Goal: Task Accomplishment & Management: Complete application form

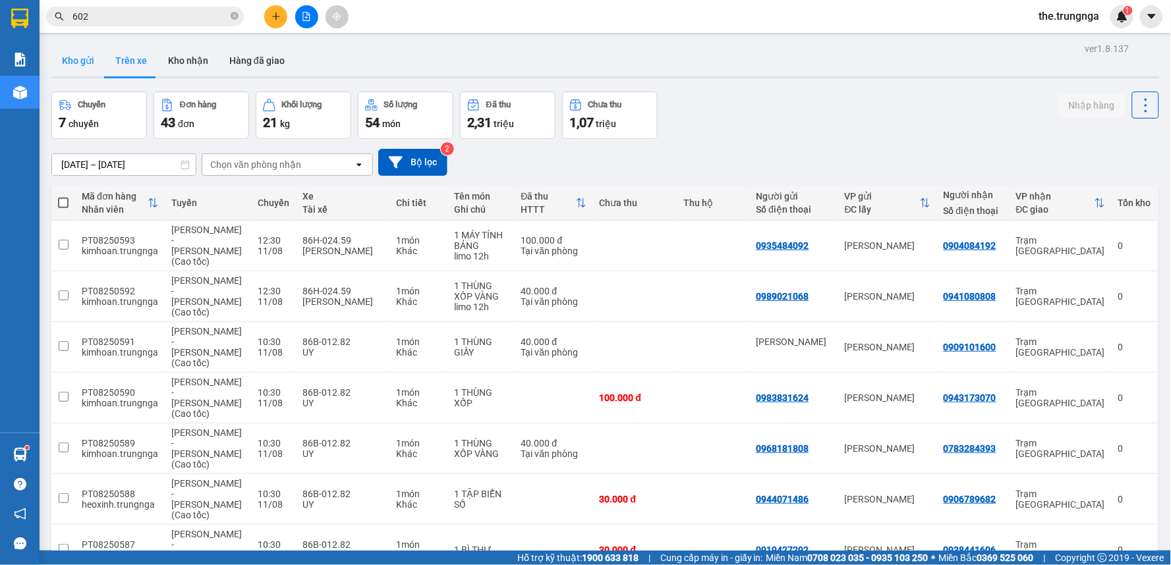
click at [63, 57] on button "Kho gửi" at bounding box center [77, 61] width 53 height 32
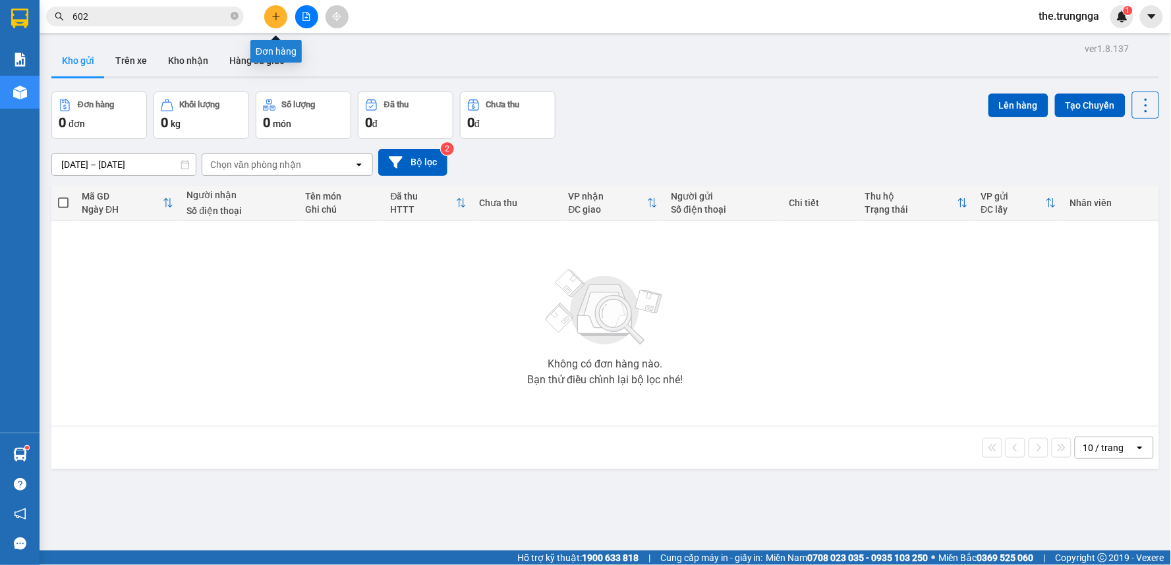
click at [273, 9] on button at bounding box center [275, 16] width 23 height 23
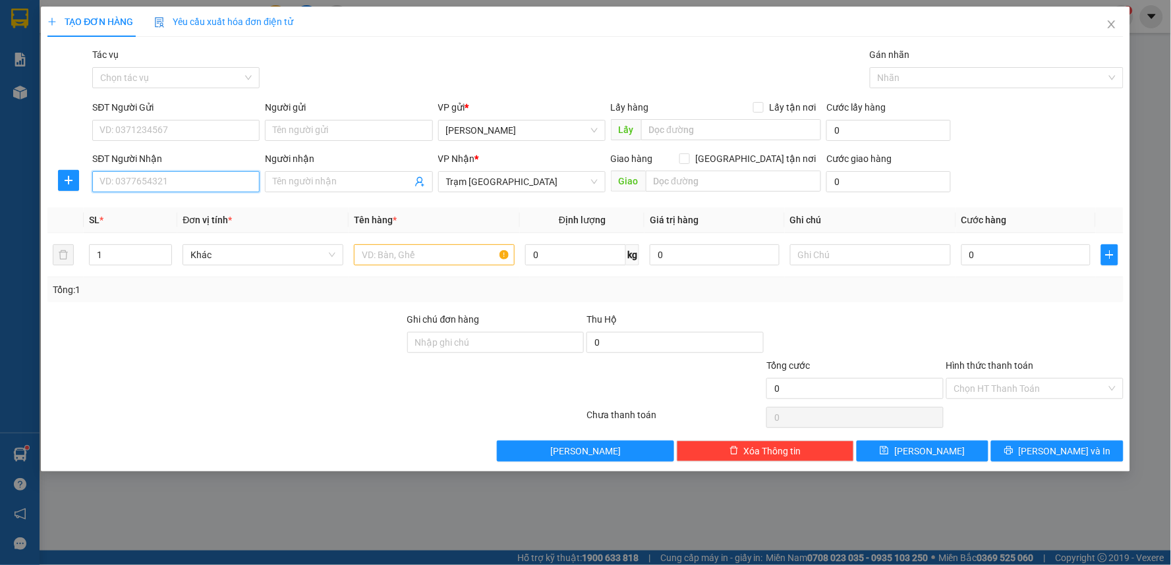
click at [142, 181] on input "SĐT Người Nhận" at bounding box center [175, 181] width 167 height 21
type input "0396248182"
click at [275, 179] on input "Người nhận" at bounding box center [342, 182] width 138 height 14
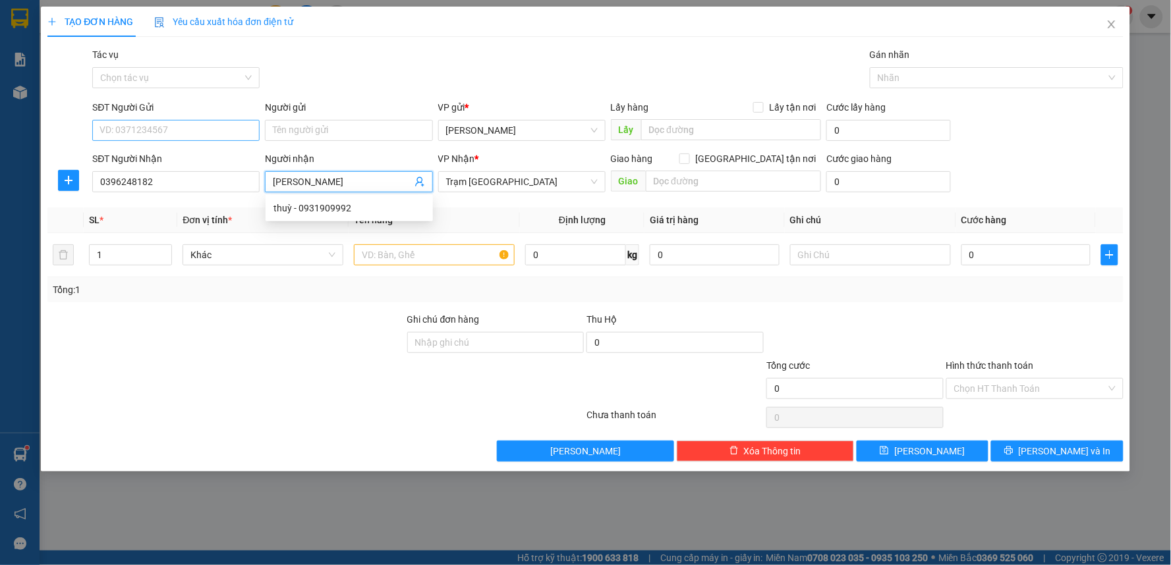
type input "THUỲ LINH"
click at [121, 123] on input "SĐT Người Gửi" at bounding box center [175, 130] width 167 height 21
type input "0979196931"
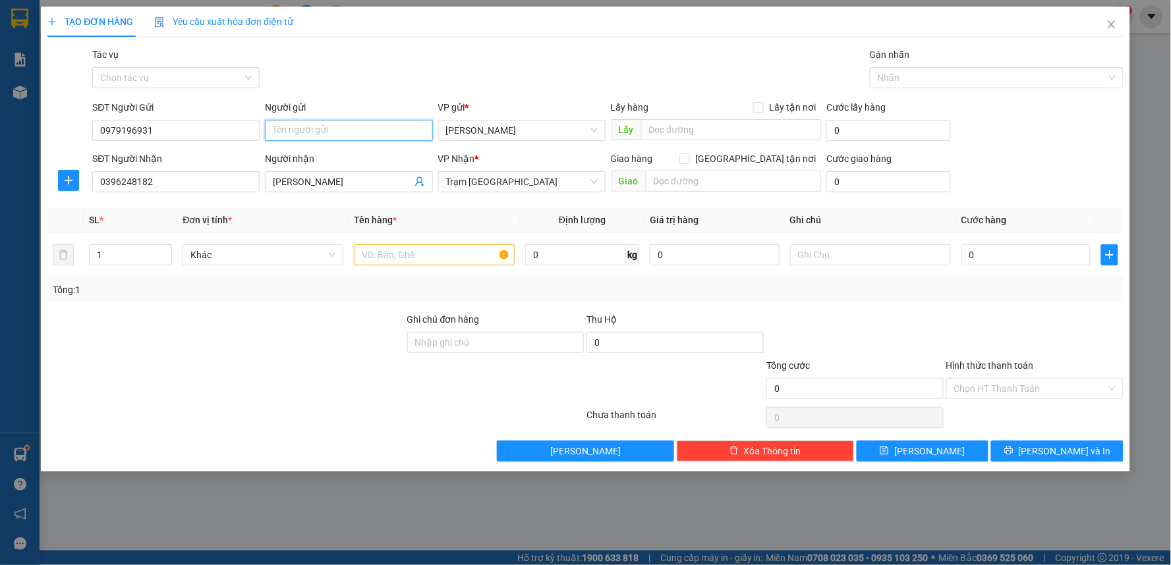
click at [301, 133] on input "Người gửi" at bounding box center [348, 130] width 167 height 21
type input "QUỐC VIỆT"
click at [404, 254] on input "text" at bounding box center [434, 254] width 161 height 21
type input "1"
type input "LAPTOP"
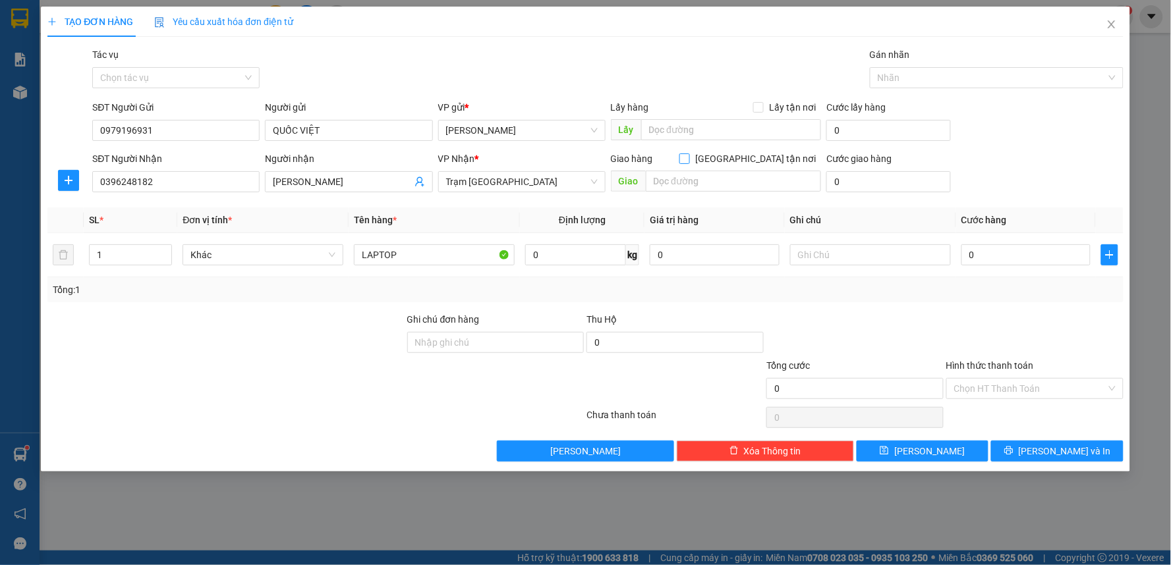
click at [762, 158] on span "Giao tận nơi" at bounding box center [755, 159] width 131 height 14
click at [689, 158] on input "Giao tận nơi" at bounding box center [683, 158] width 9 height 9
checkbox input "true"
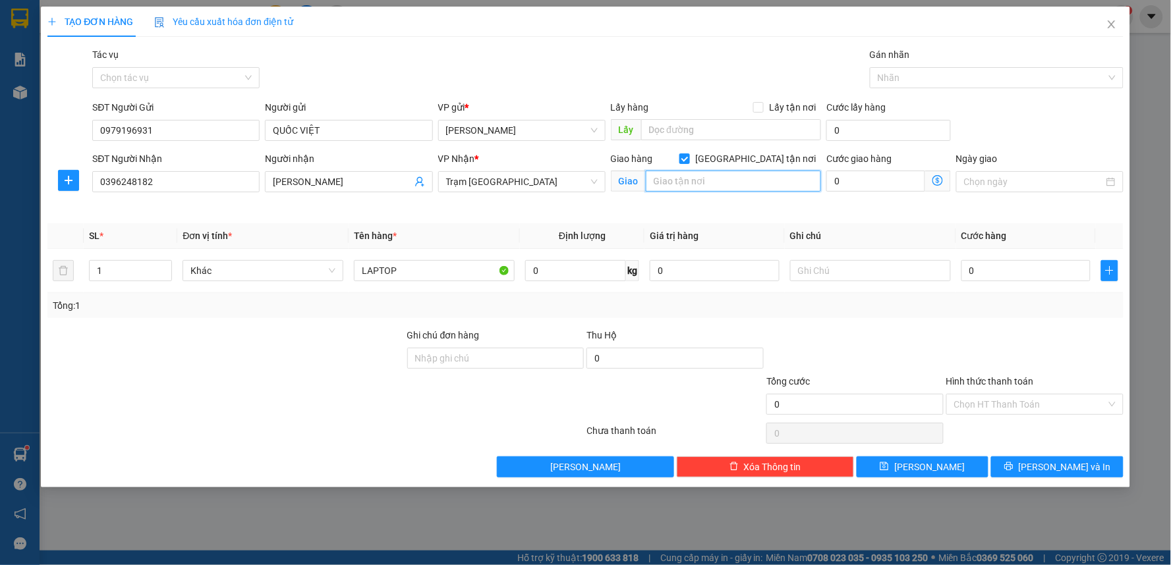
click at [752, 188] on input "text" at bounding box center [734, 181] width 176 height 21
type input "Q9 - THỦ ĐỨC"
click at [888, 177] on input "0" at bounding box center [875, 181] width 99 height 21
type input "1"
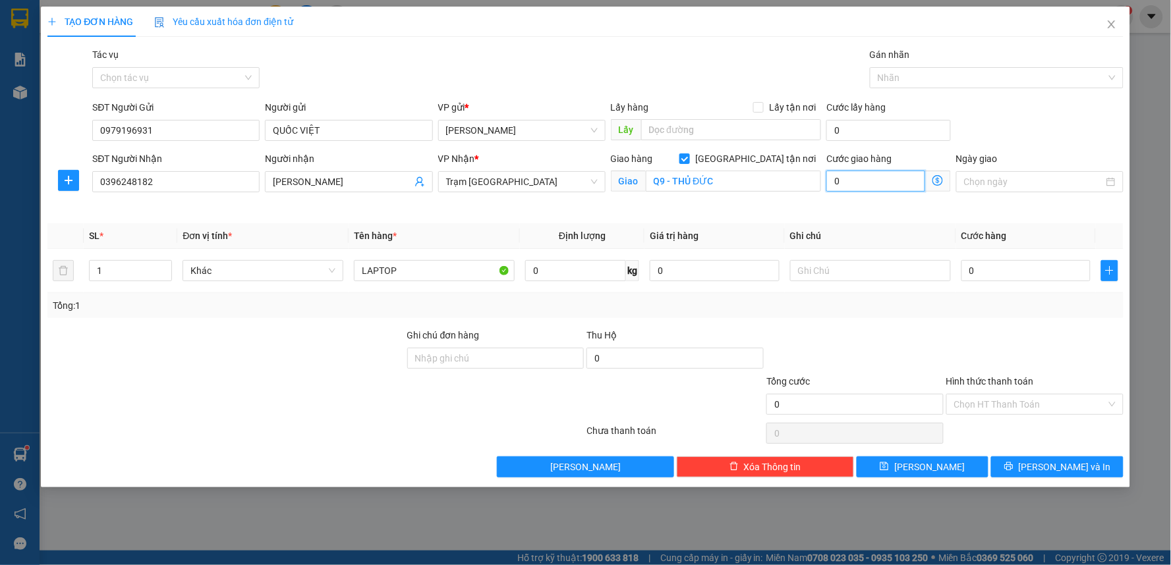
type input "1"
type input "15"
type input "150"
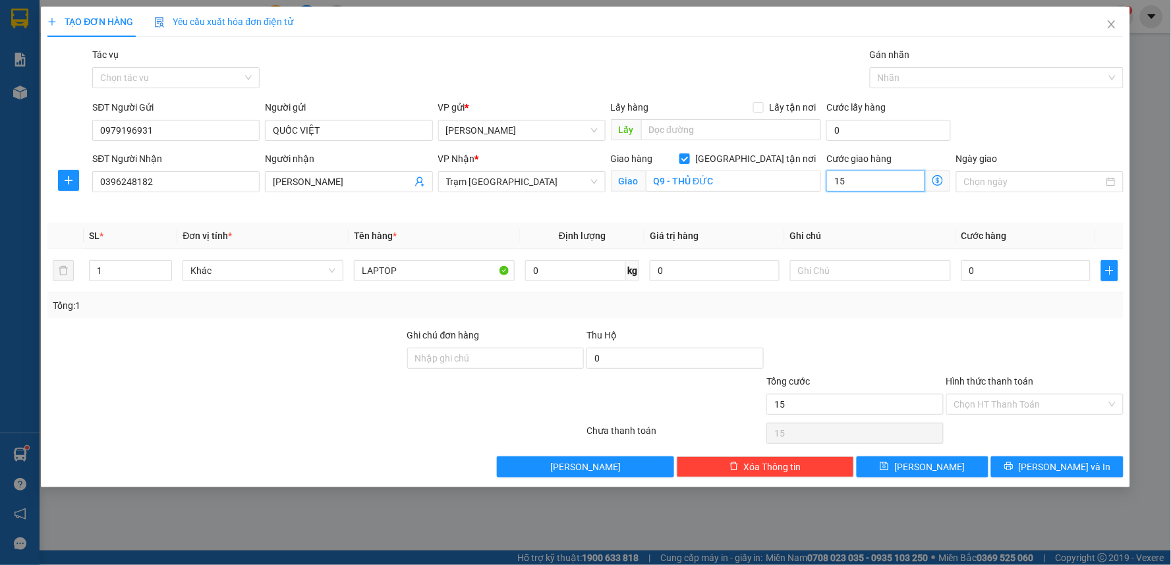
type input "150"
type input "150.000"
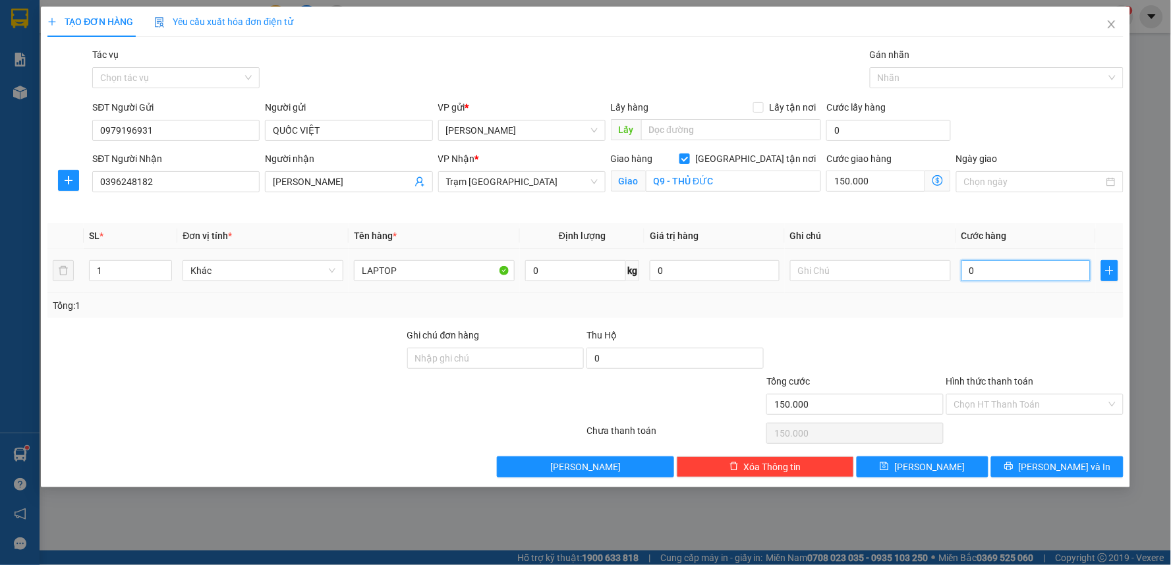
click at [990, 271] on input "0" at bounding box center [1026, 270] width 130 height 21
type input "1"
type input "150.001"
type input "10"
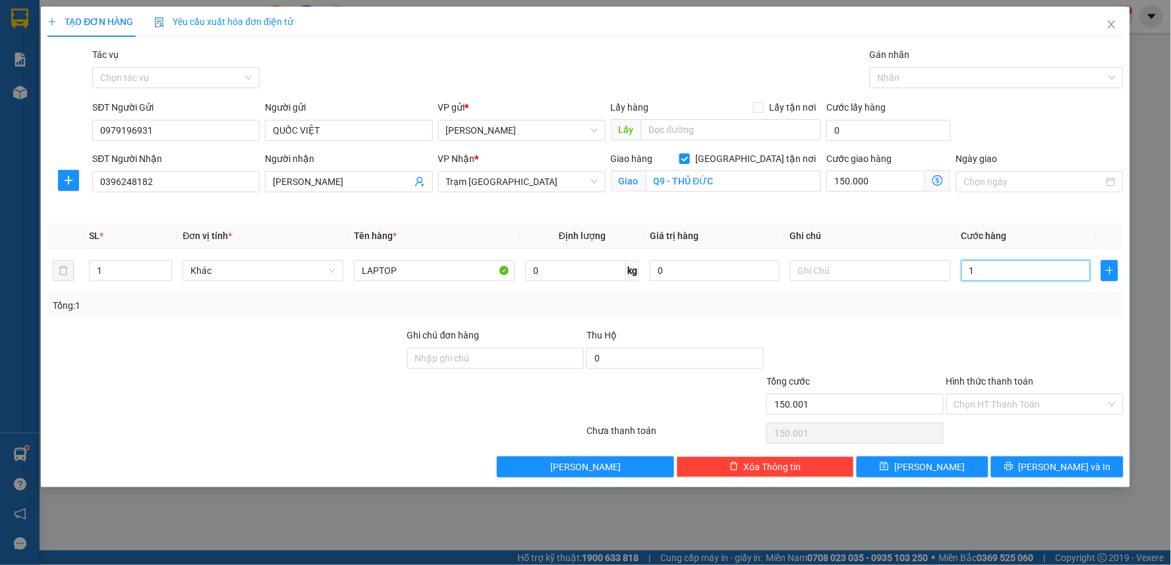
type input "150.010"
type input "100"
type input "150.100"
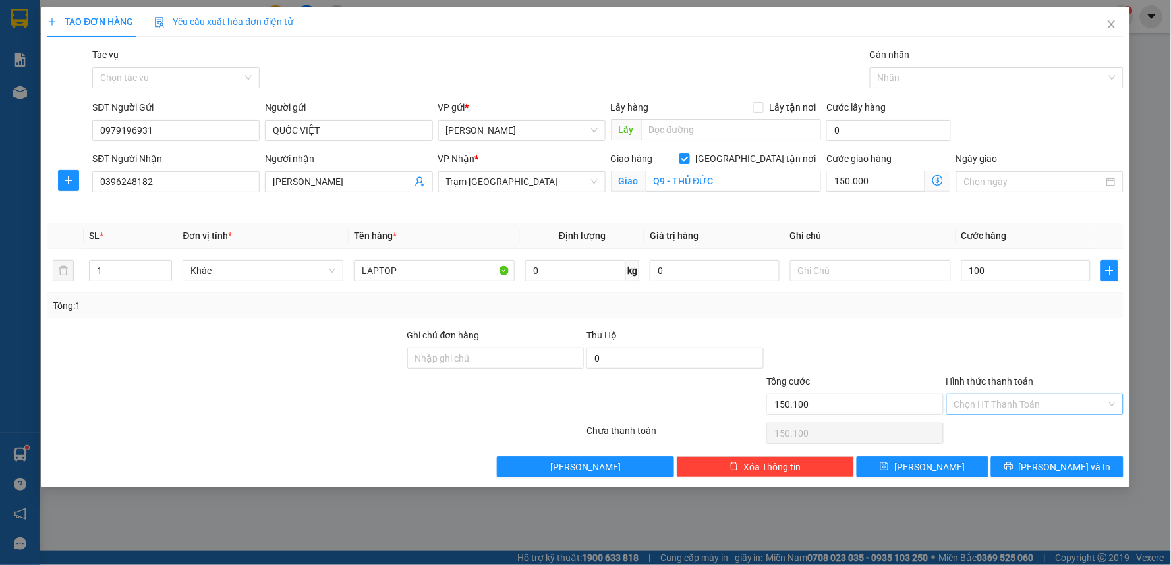
type input "100.000"
type input "250.000"
click at [998, 405] on input "Hình thức thanh toán" at bounding box center [1030, 405] width 152 height 20
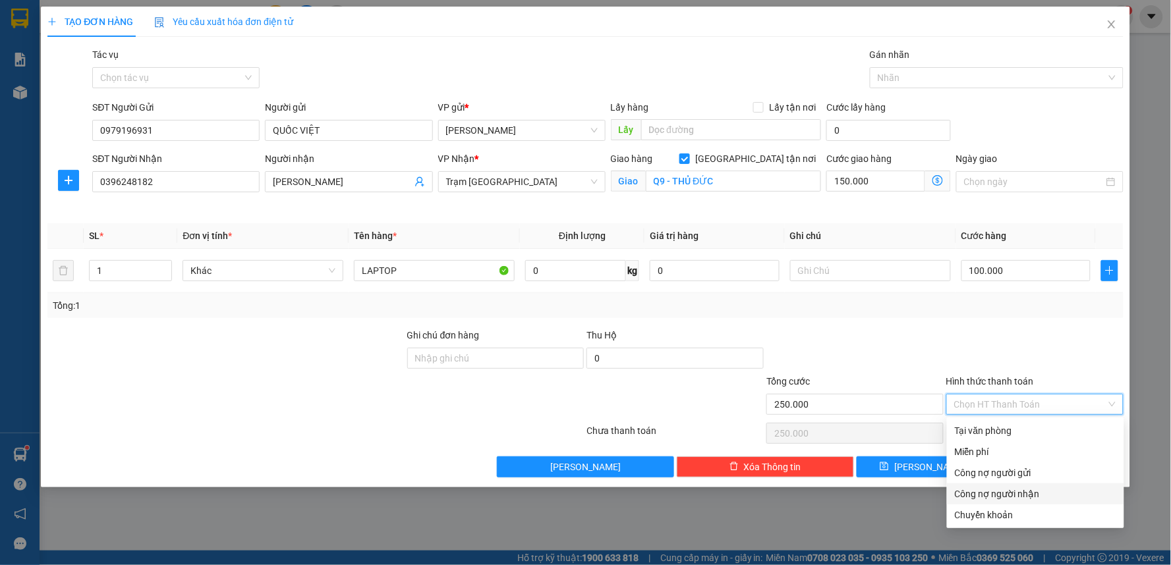
click at [826, 534] on div "TẠO ĐƠN HÀNG Yêu cầu xuất hóa đơn điện tử Transit Pickup Surcharge Ids Transit …" at bounding box center [585, 282] width 1171 height 565
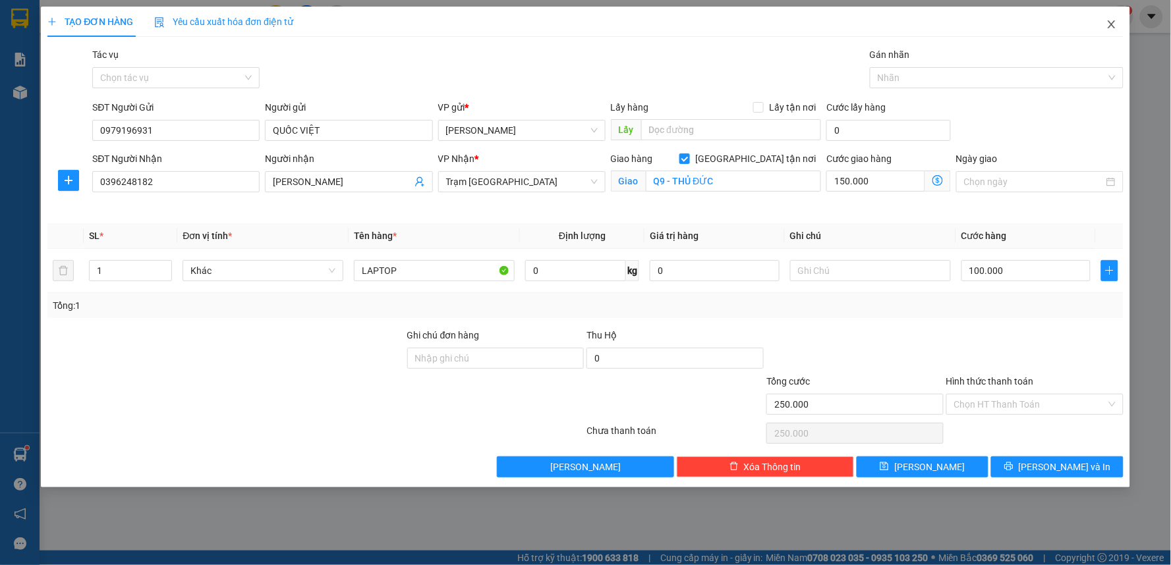
click at [1114, 24] on icon "close" at bounding box center [1111, 24] width 11 height 11
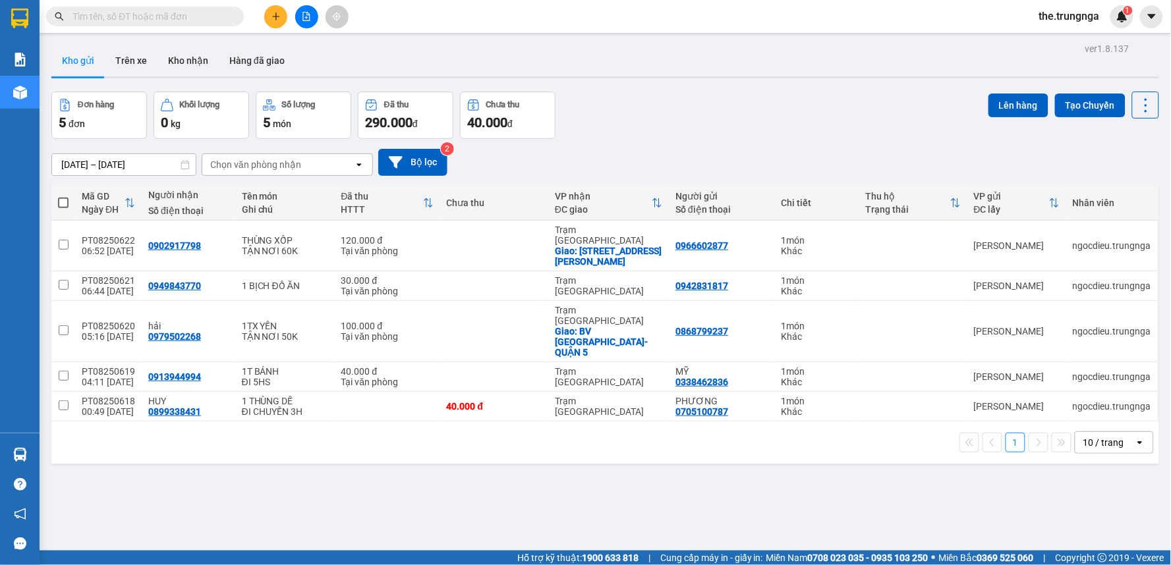
click at [1075, 20] on span "the.trungnga" at bounding box center [1070, 16] width 82 height 16
click at [1079, 41] on span "Đăng xuất" at bounding box center [1075, 41] width 55 height 14
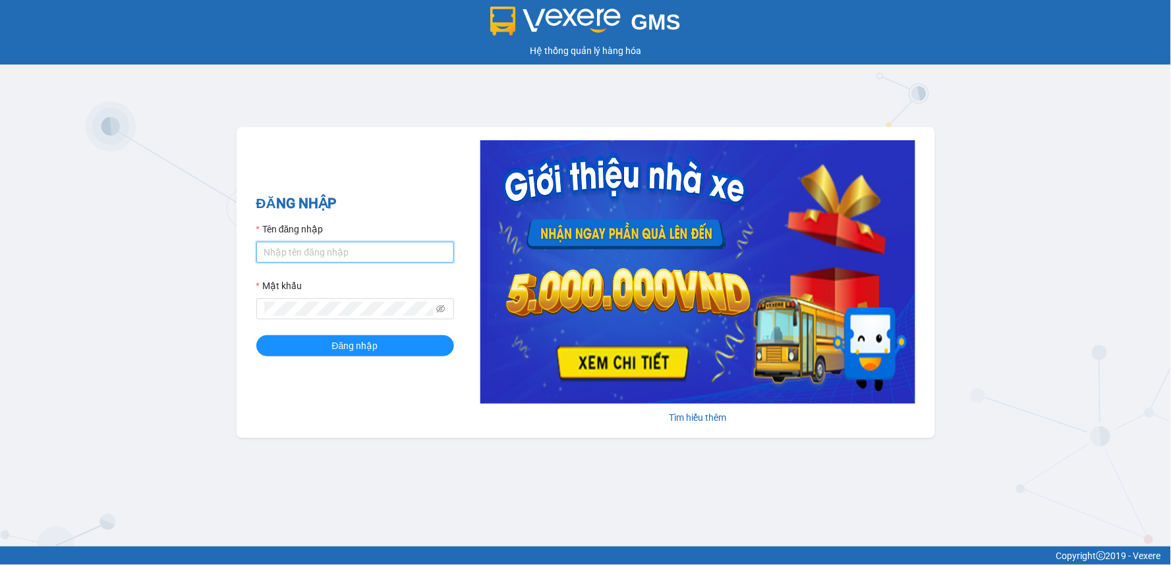
click at [299, 242] on input "Tên đăng nhập" at bounding box center [355, 252] width 198 height 21
type input "heoxinh.trungnga"
click at [368, 298] on div "Mật khẩu" at bounding box center [355, 289] width 198 height 20
click at [256, 335] on button "Đăng nhập" at bounding box center [355, 345] width 198 height 21
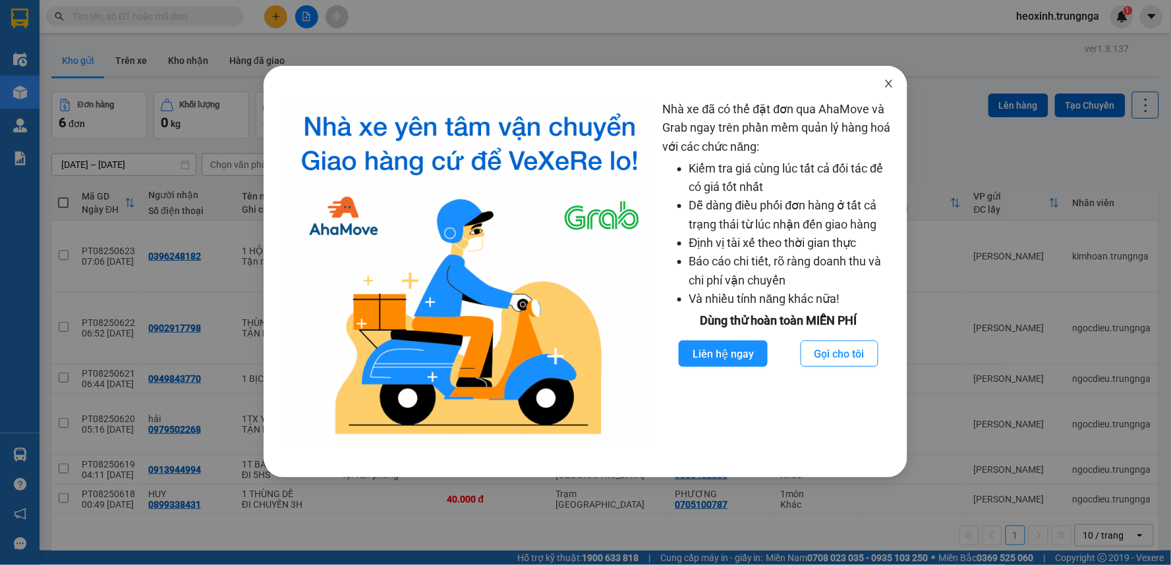
click at [892, 95] on span "Close" at bounding box center [888, 84] width 37 height 37
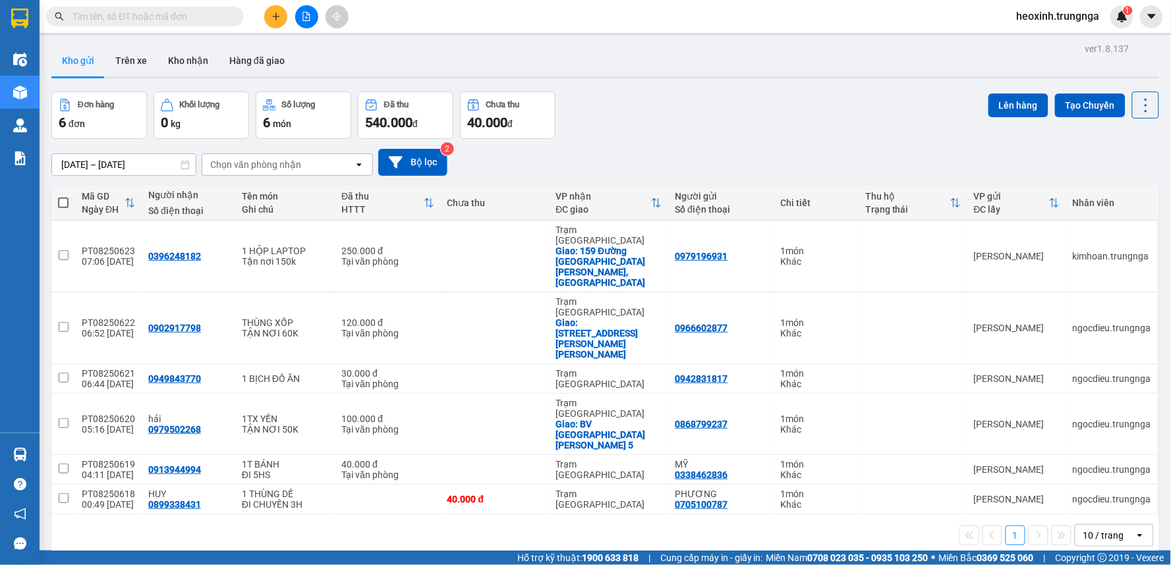
click at [356, 166] on icon "open" at bounding box center [359, 164] width 11 height 11
click at [270, 216] on span "Trạm Sài Gòn" at bounding box center [272, 216] width 120 height 13
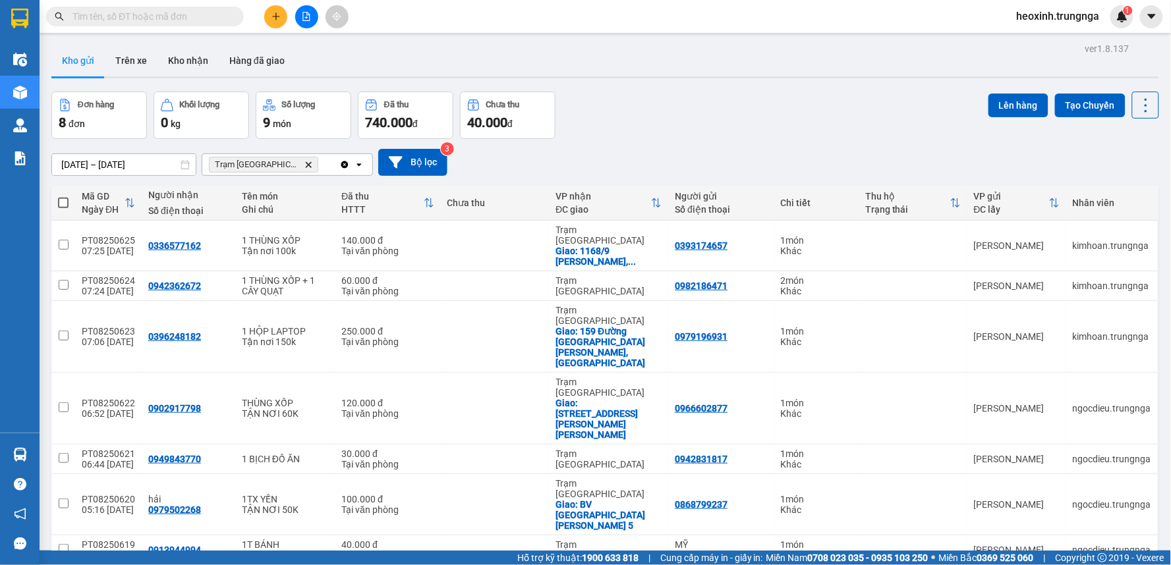
click at [1091, 449] on span "50 / trang" at bounding box center [1096, 446] width 42 height 13
click at [115, 16] on input "text" at bounding box center [150, 16] width 156 height 14
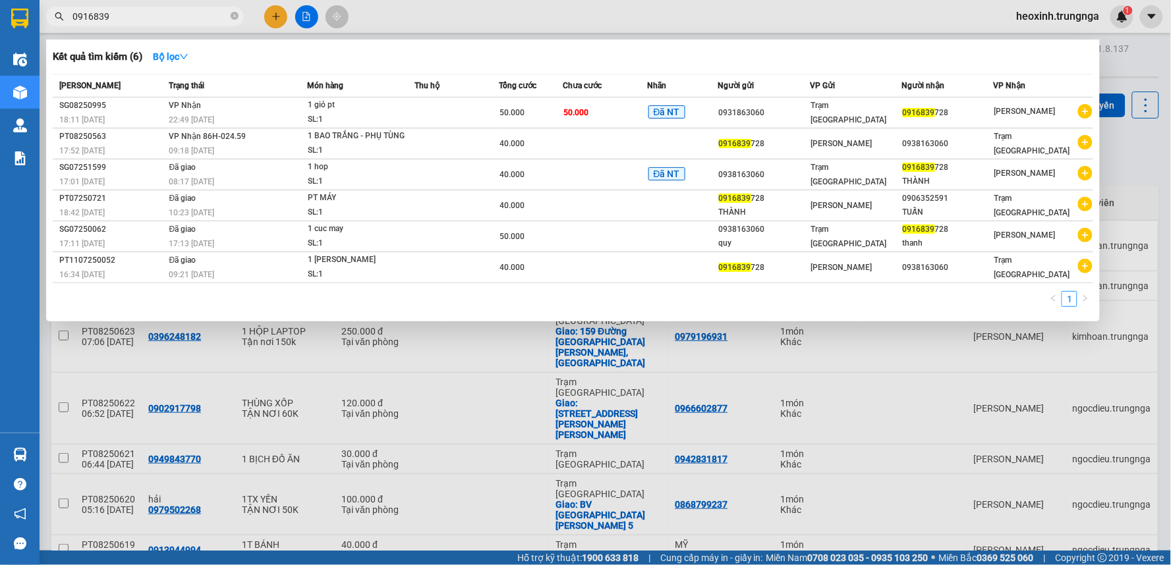
click at [162, 17] on input "0916839" at bounding box center [150, 16] width 156 height 14
type input "0"
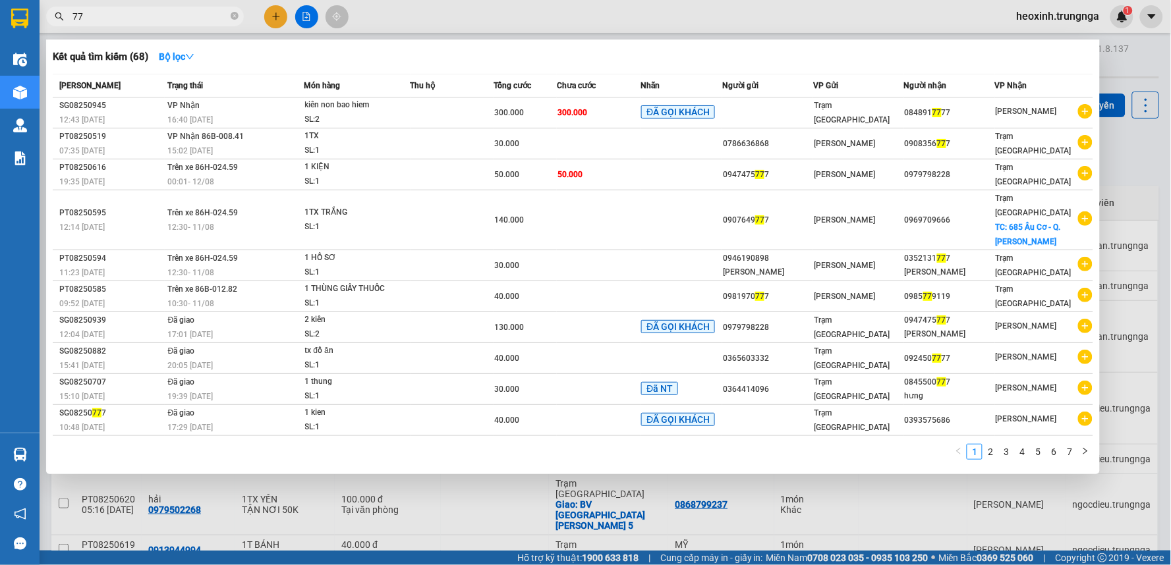
type input "7"
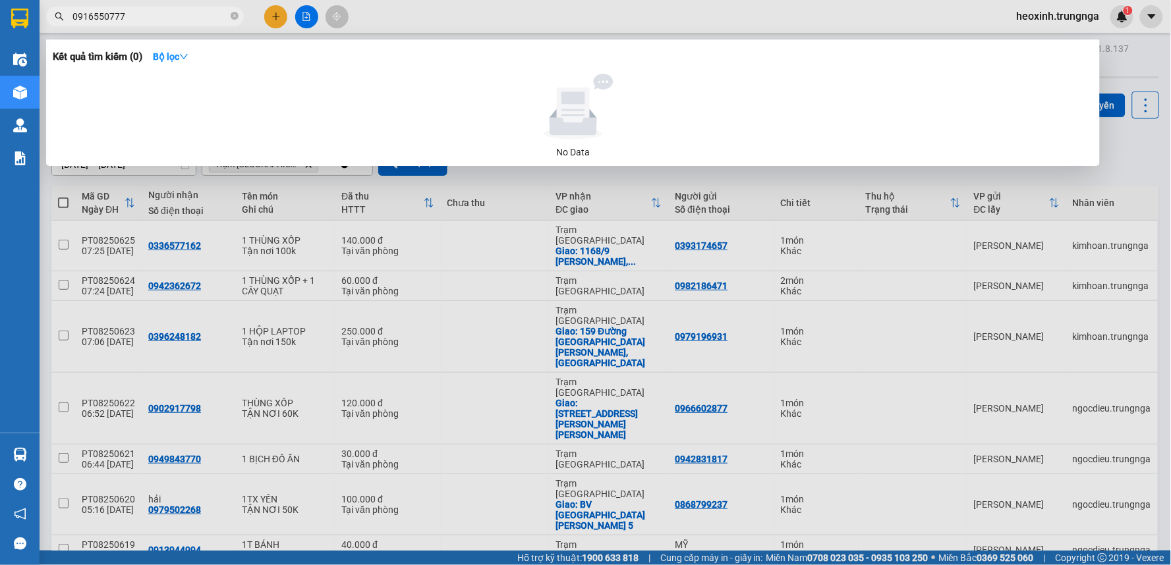
click at [415, 22] on div at bounding box center [585, 282] width 1171 height 565
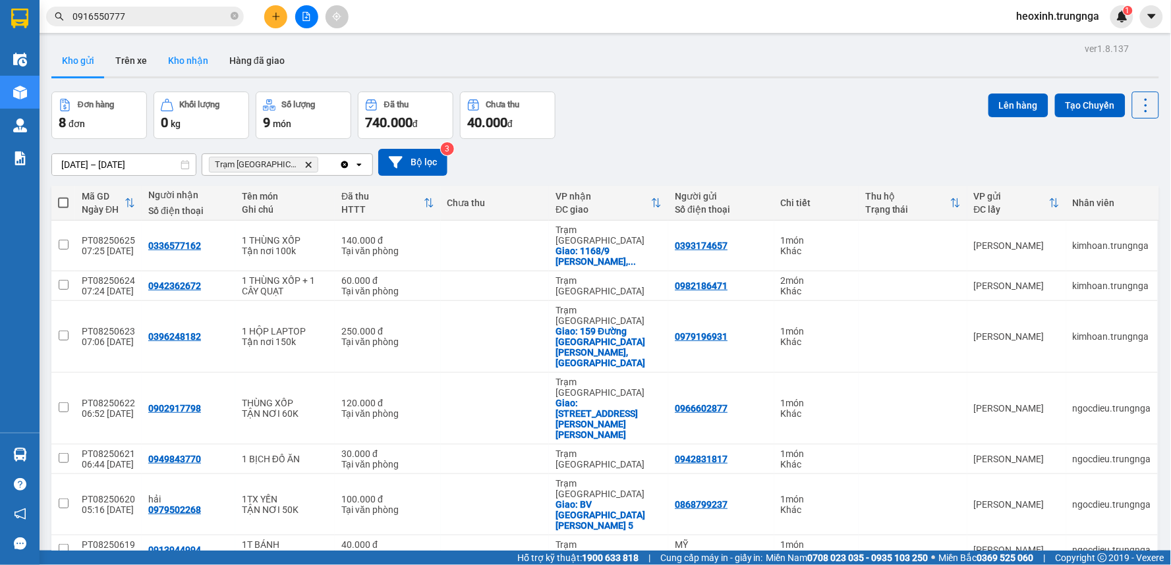
click at [175, 66] on button "Kho nhận" at bounding box center [187, 61] width 61 height 32
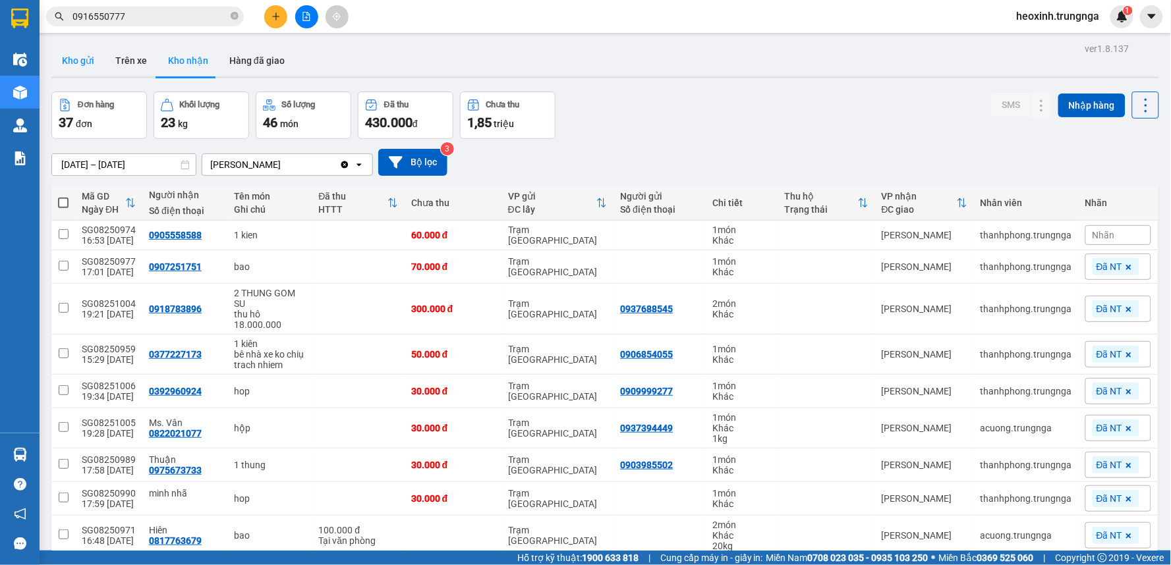
click at [63, 65] on button "Kho gửi" at bounding box center [77, 61] width 53 height 32
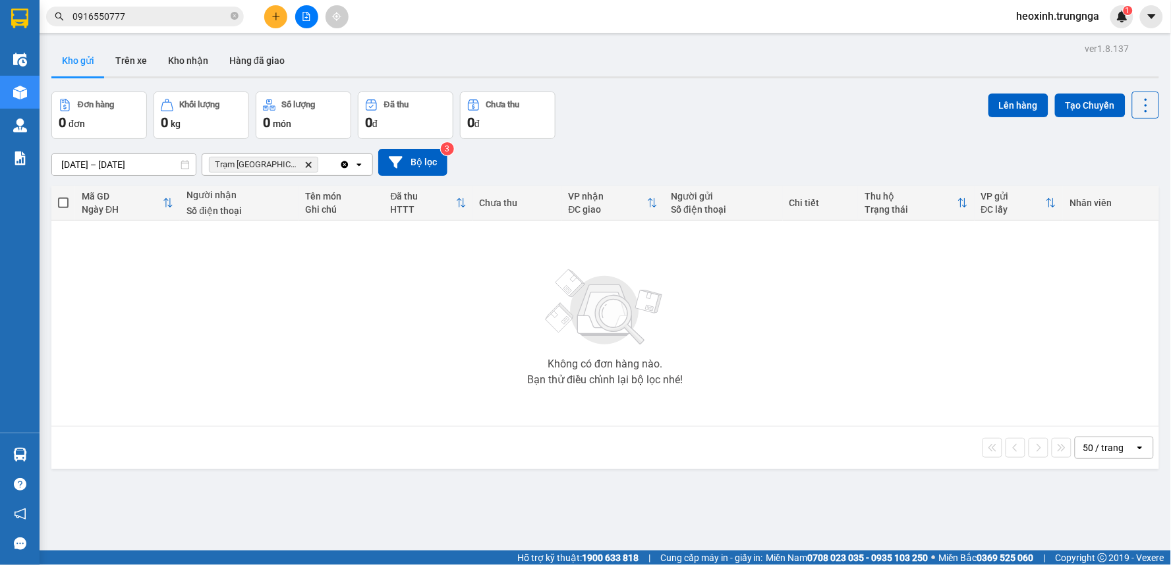
click at [156, 16] on input "0916550777" at bounding box center [150, 16] width 156 height 14
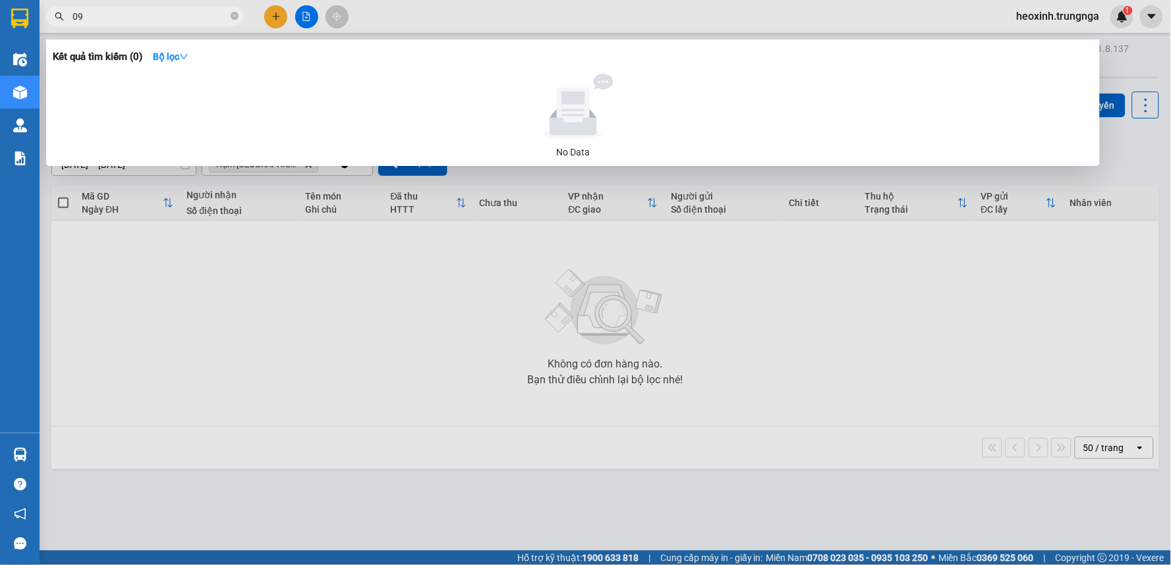
type input "0"
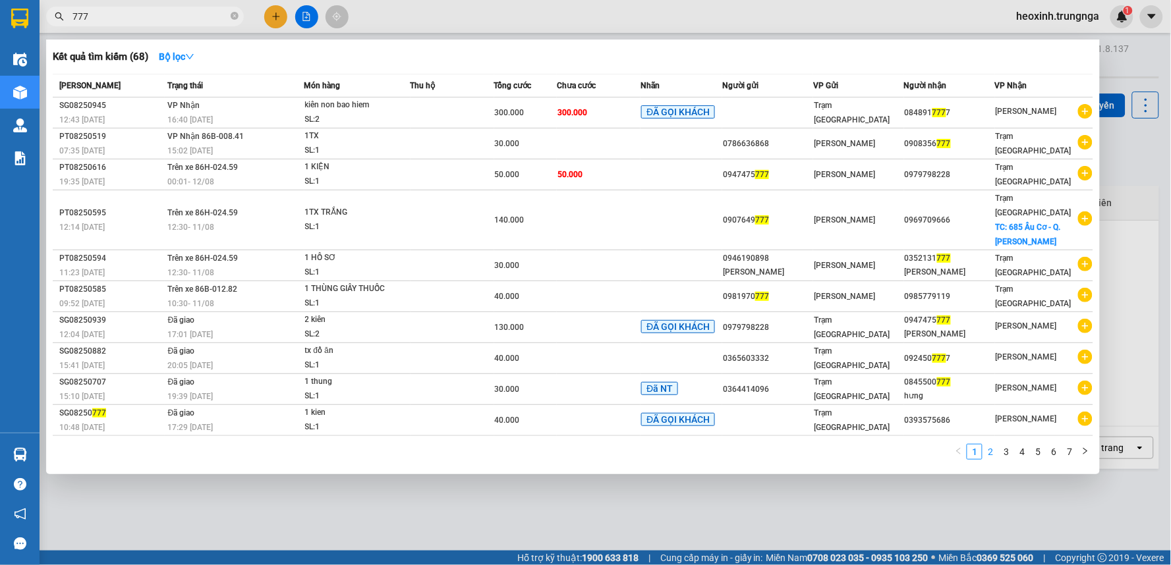
click at [992, 445] on link "2" at bounding box center [990, 452] width 14 height 14
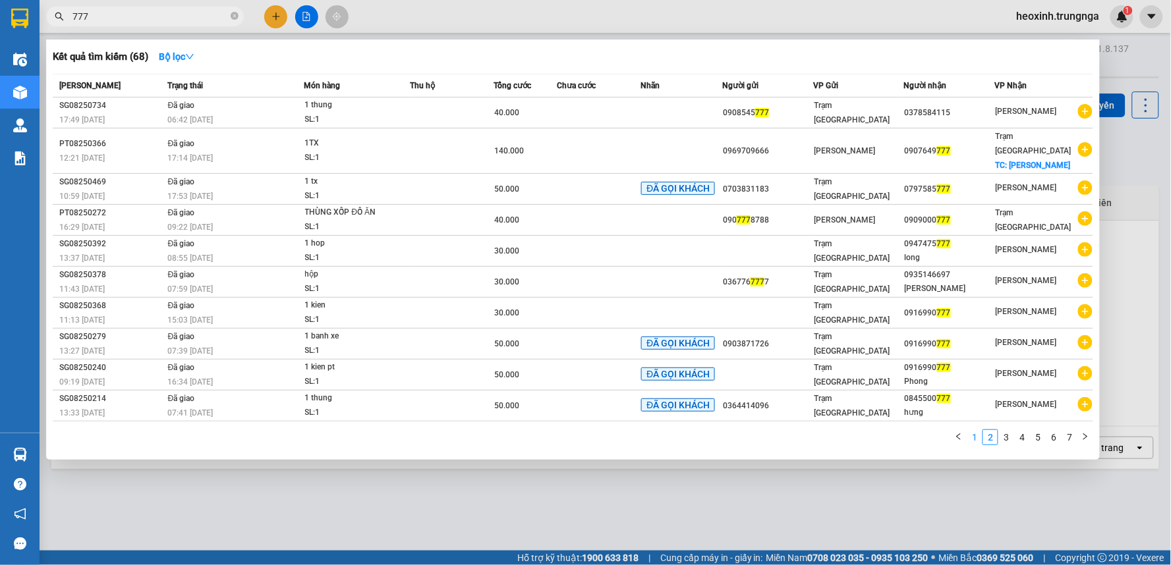
click at [974, 430] on link "1" at bounding box center [974, 437] width 14 height 14
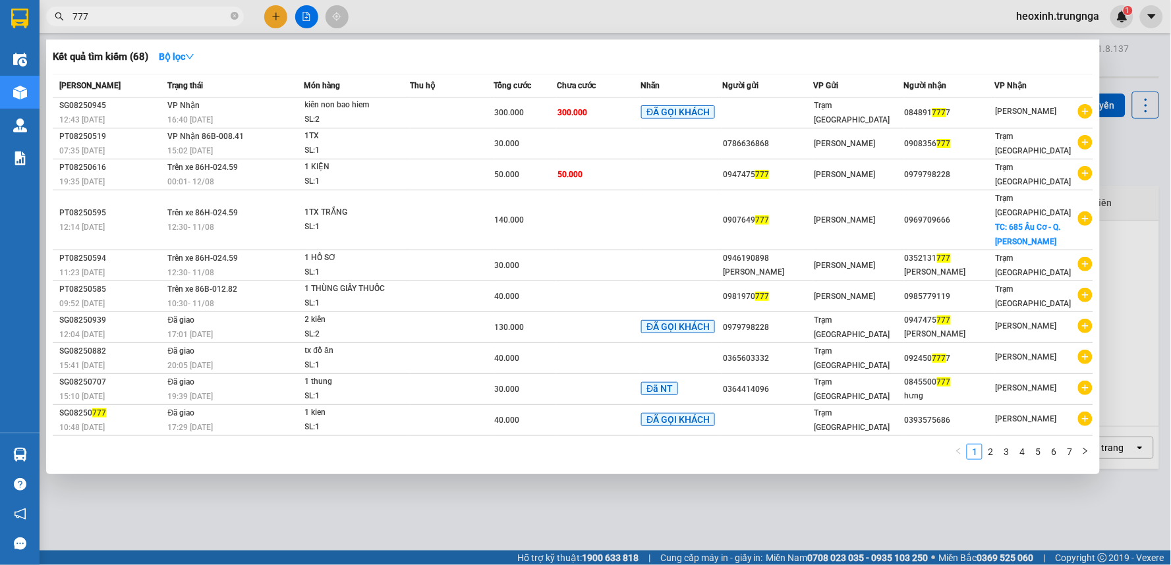
click at [191, 18] on input "777" at bounding box center [150, 16] width 156 height 14
type input "7"
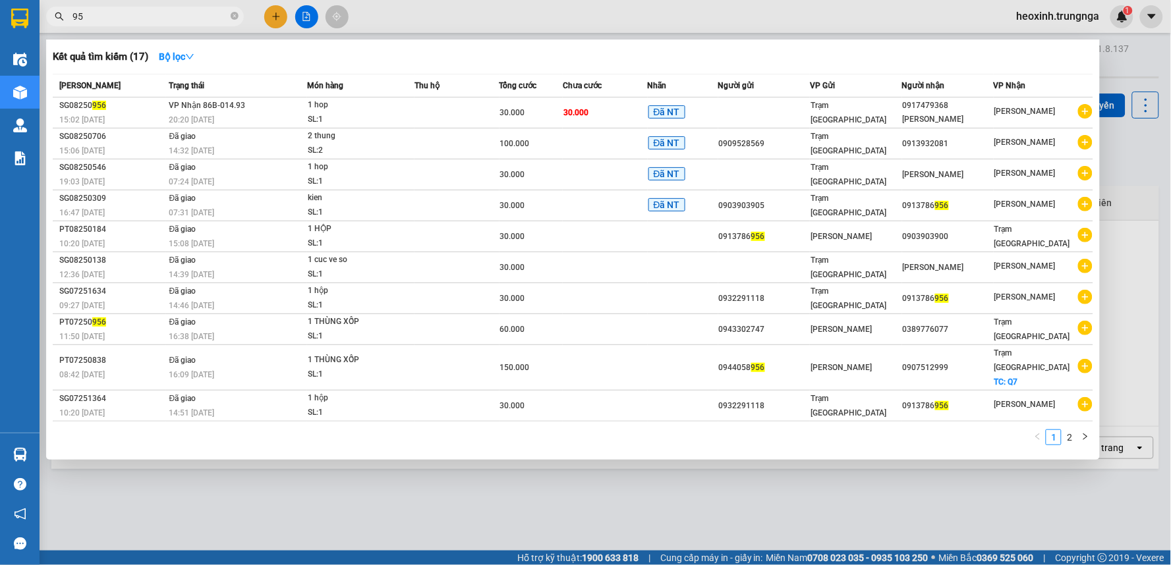
type input "9"
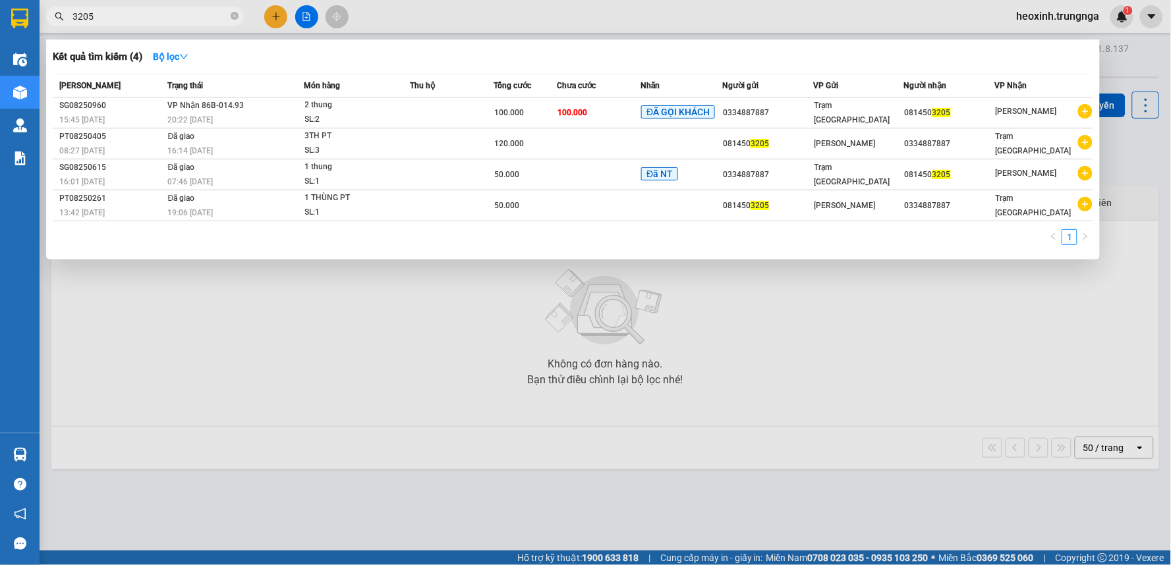
type input "3205"
click at [279, 16] on div at bounding box center [585, 282] width 1171 height 565
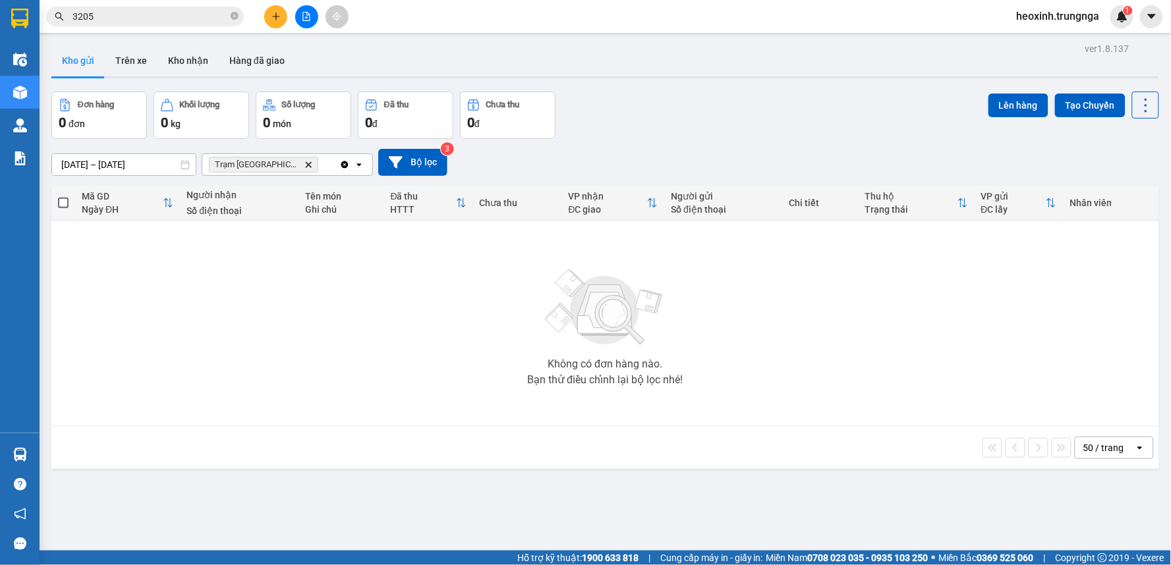
click at [270, 10] on button at bounding box center [275, 16] width 23 height 23
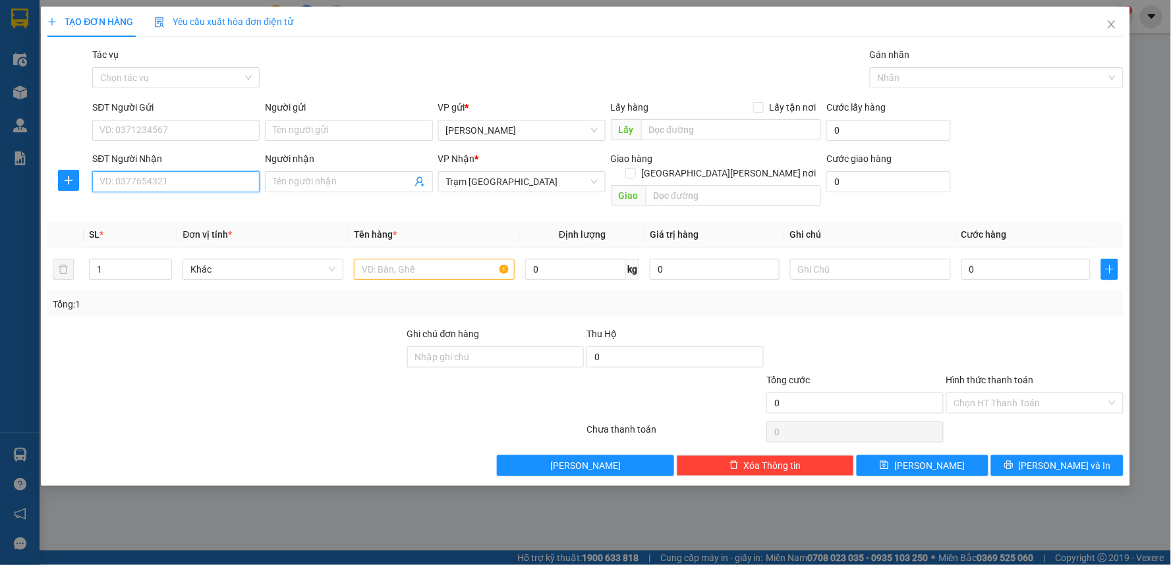
click at [142, 181] on input "SĐT Người Nhận" at bounding box center [175, 181] width 167 height 21
type input "0971119643"
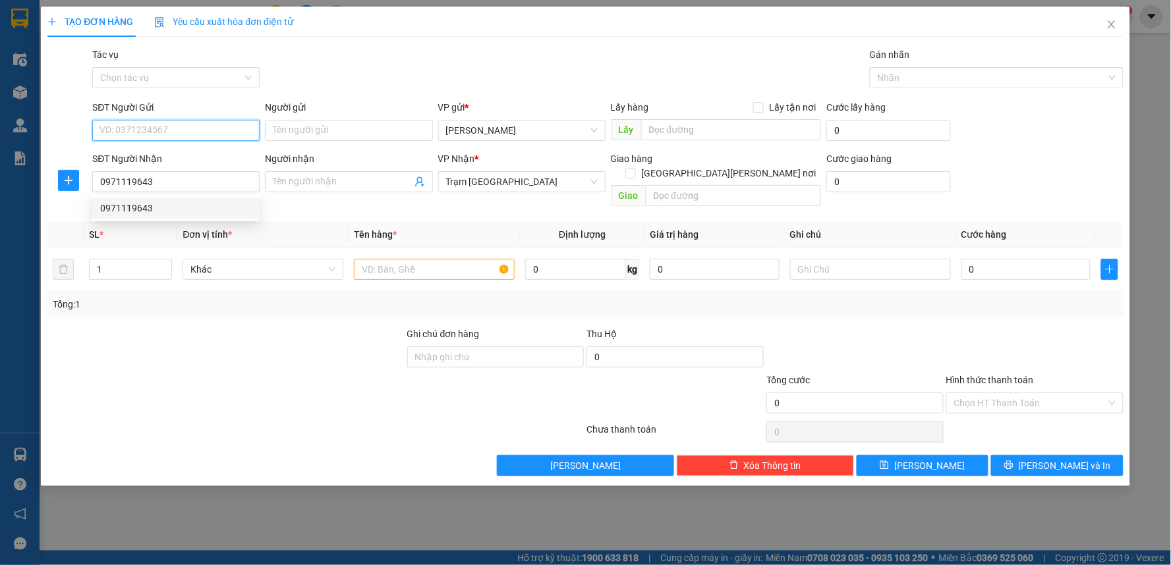
click at [186, 128] on input "SĐT Người Gửi" at bounding box center [175, 130] width 167 height 21
type input "0786144005"
click at [397, 259] on input "text" at bounding box center [434, 269] width 161 height 21
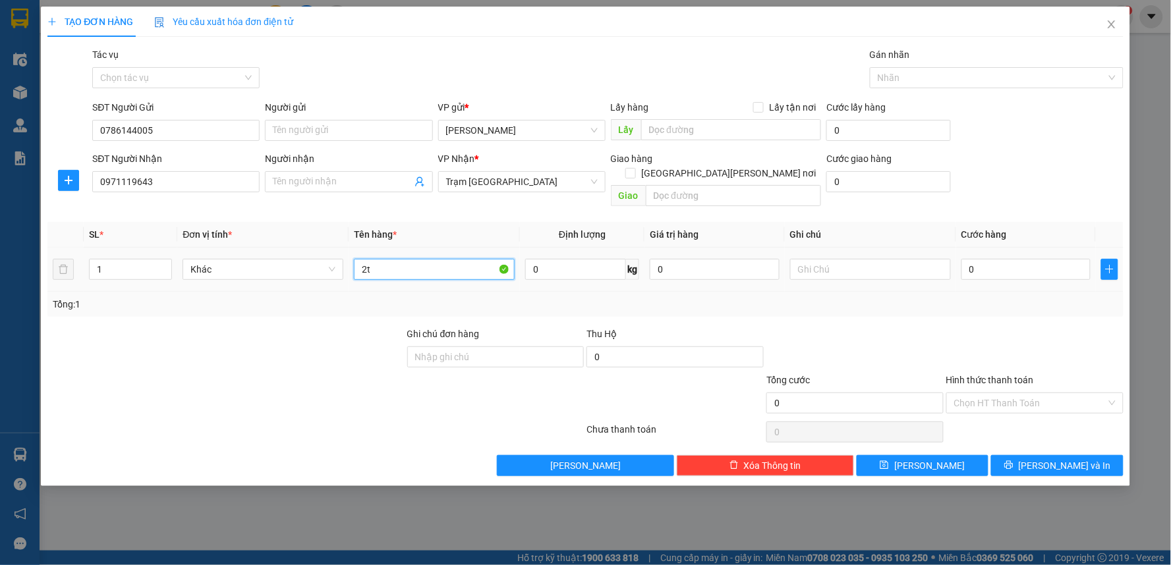
type input "2"
type input "1 KIỆN + 1TH"
type input "2"
click at [161, 262] on span "up" at bounding box center [165, 266] width 8 height 8
click at [989, 259] on input "0" at bounding box center [1026, 269] width 130 height 21
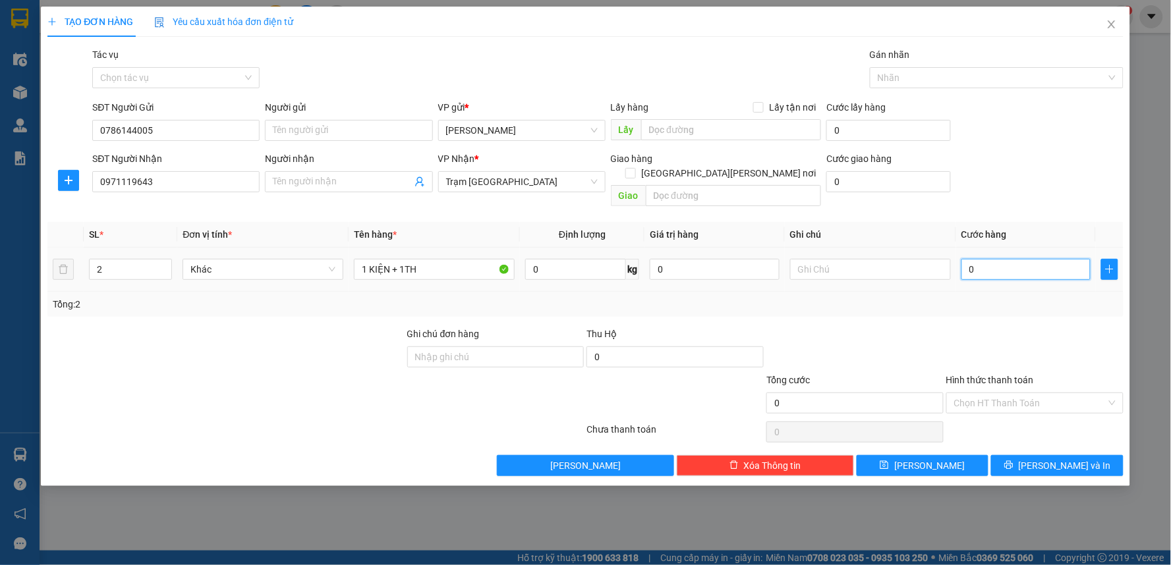
type input "9"
type input "90"
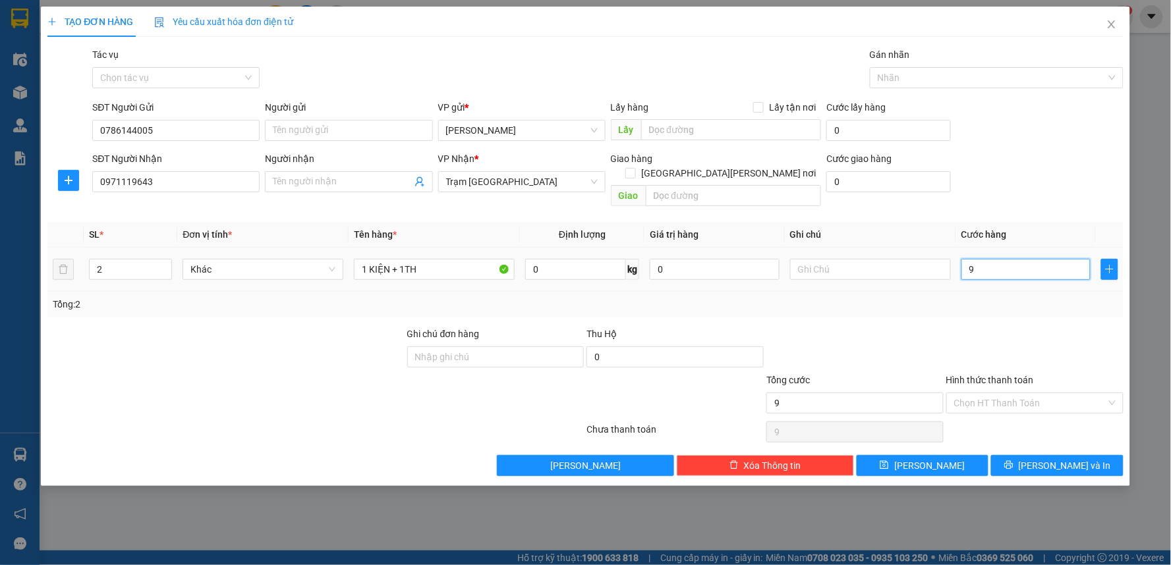
type input "90"
type input "90.000"
click at [964, 334] on div at bounding box center [1035, 350] width 180 height 46
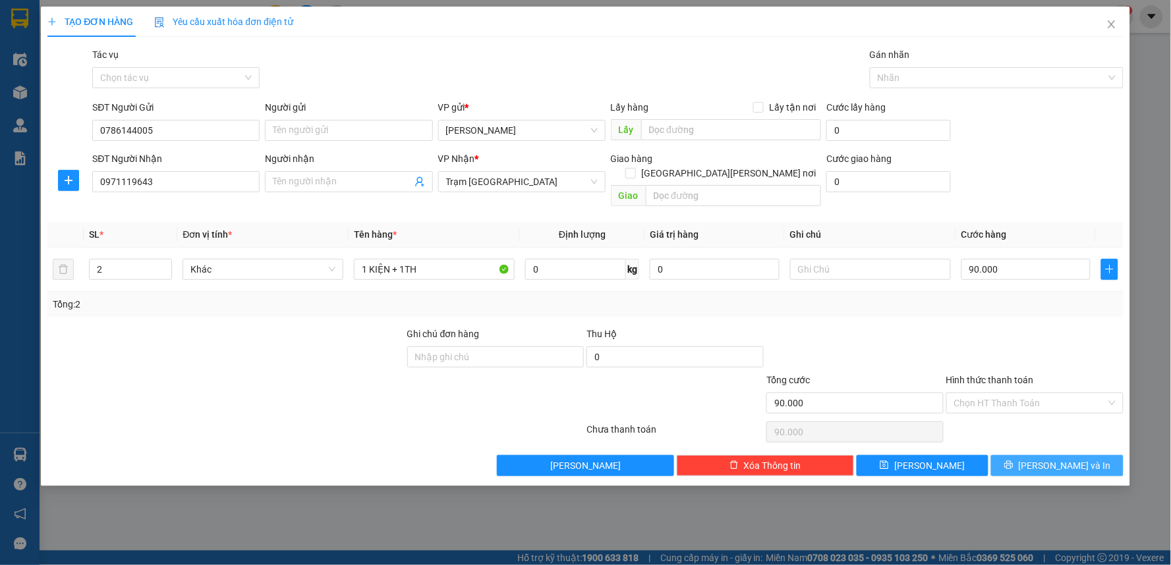
click at [1013, 461] on span "printer" at bounding box center [1008, 466] width 9 height 11
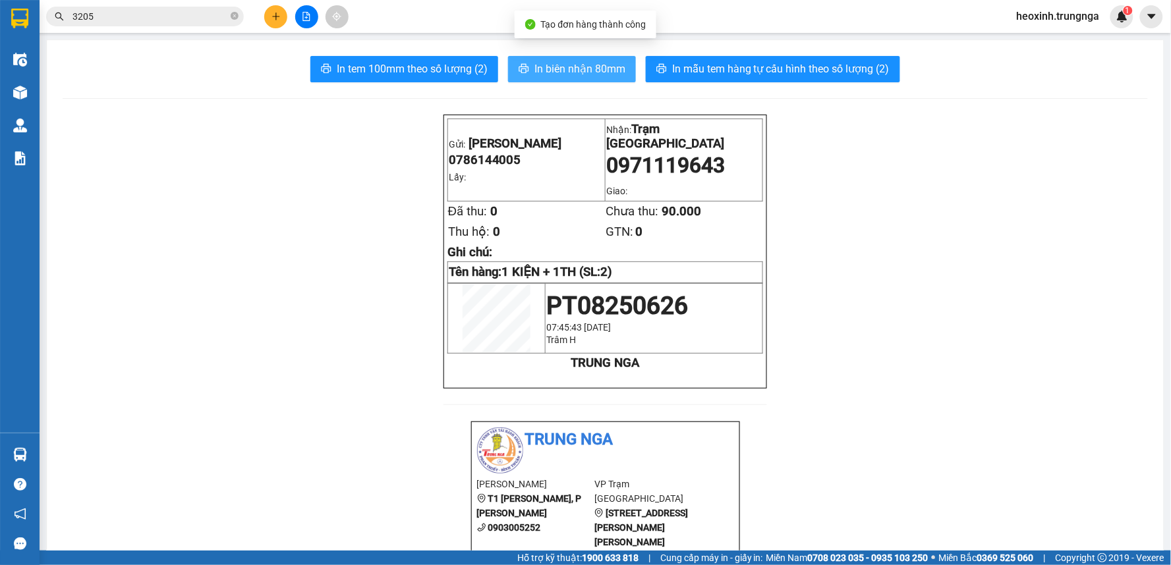
click at [579, 61] on span "In biên nhận 80mm" at bounding box center [579, 69] width 91 height 16
click at [279, 5] on div at bounding box center [306, 16] width 99 height 23
click at [279, 21] on button at bounding box center [275, 16] width 23 height 23
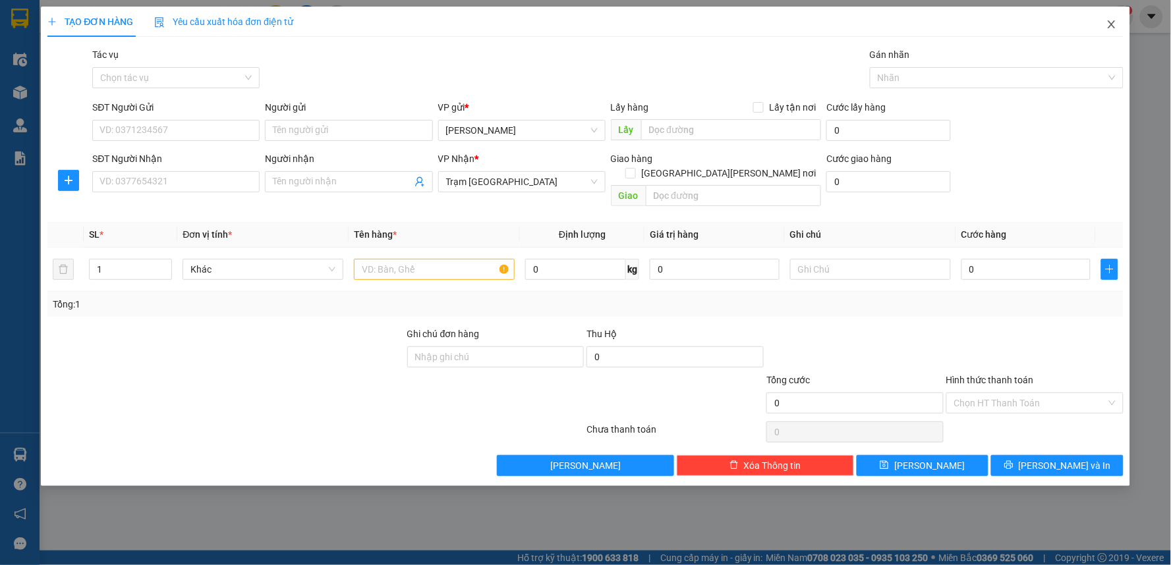
click at [1118, 27] on span "Close" at bounding box center [1111, 25] width 37 height 37
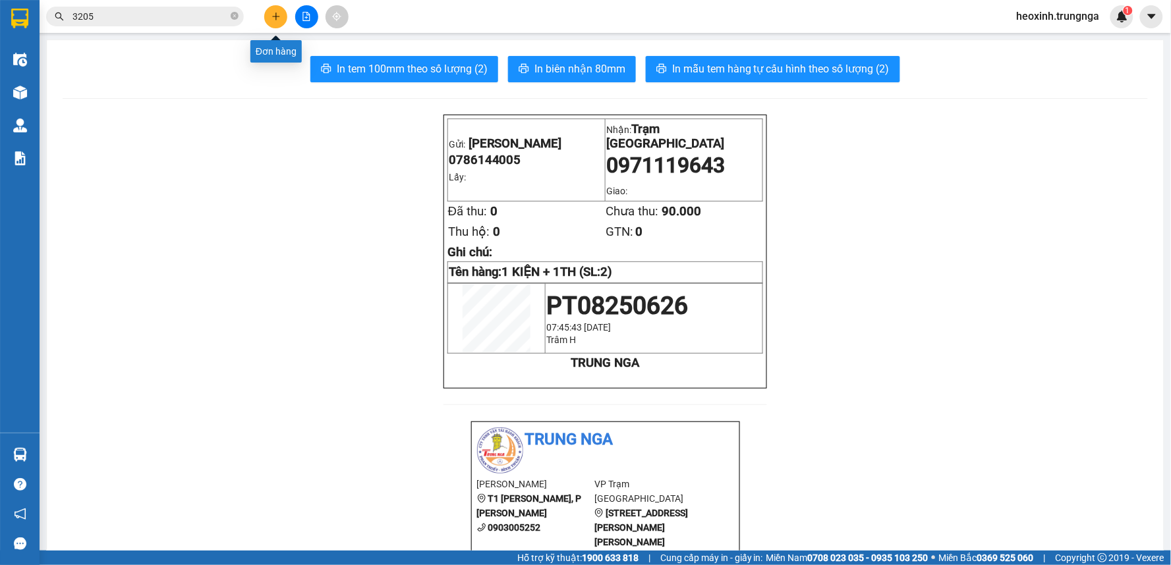
click at [274, 18] on icon "plus" at bounding box center [275, 16] width 9 height 9
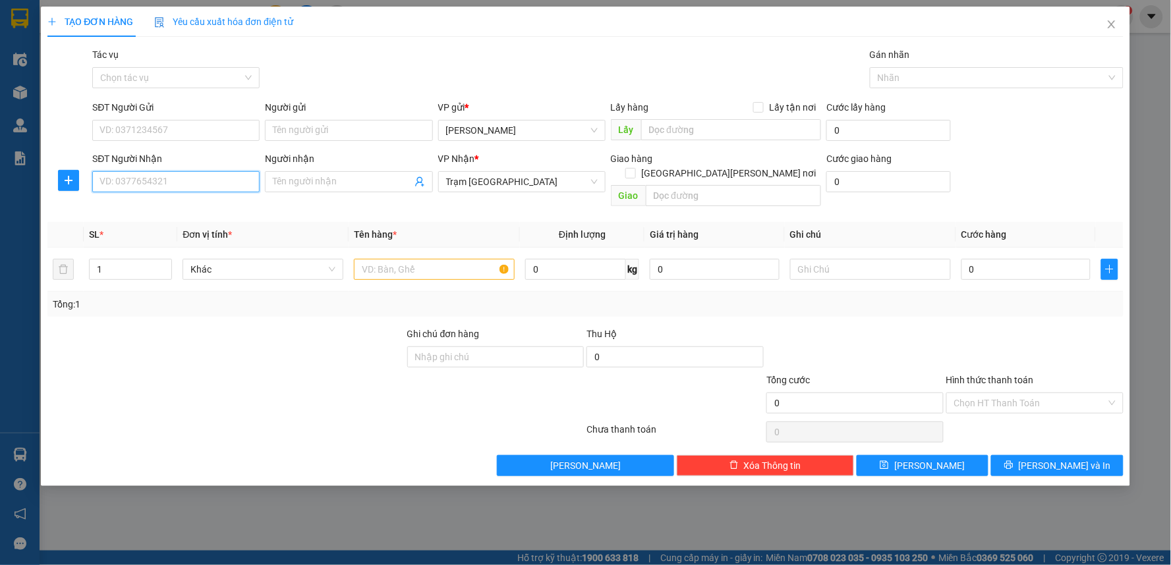
click at [109, 179] on input "SĐT Người Nhận" at bounding box center [175, 181] width 167 height 21
type input "0942828200"
click at [152, 137] on input "SĐT Người Gửi" at bounding box center [175, 130] width 167 height 21
type input "0842775599"
click at [390, 259] on input "text" at bounding box center [434, 269] width 161 height 21
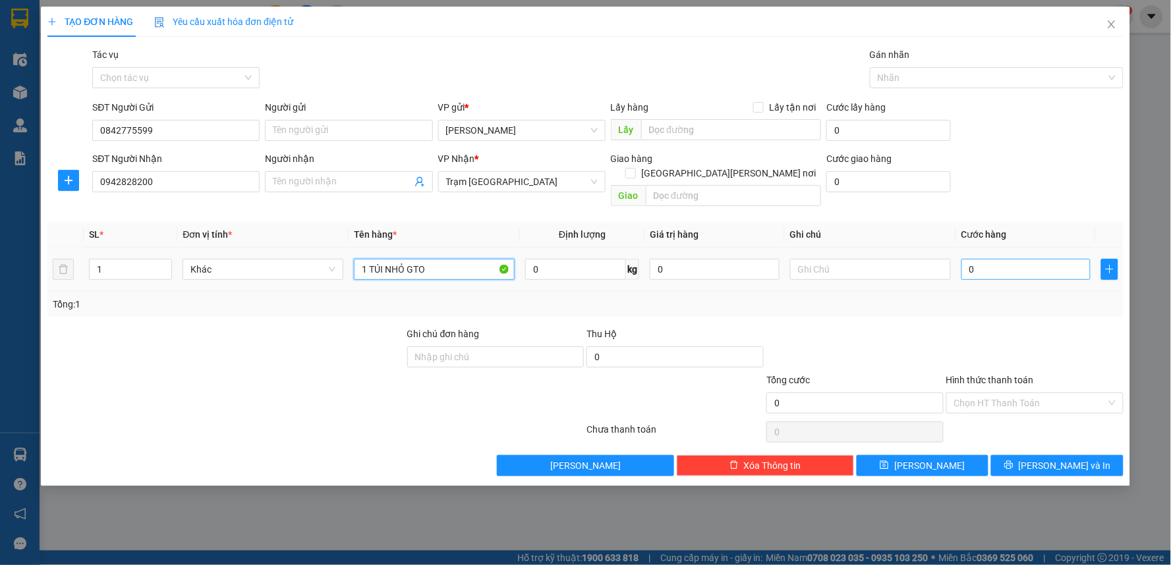
type input "1 TÚI NHỎ GTO"
click at [998, 259] on input "0" at bounding box center [1026, 269] width 130 height 21
type input "3"
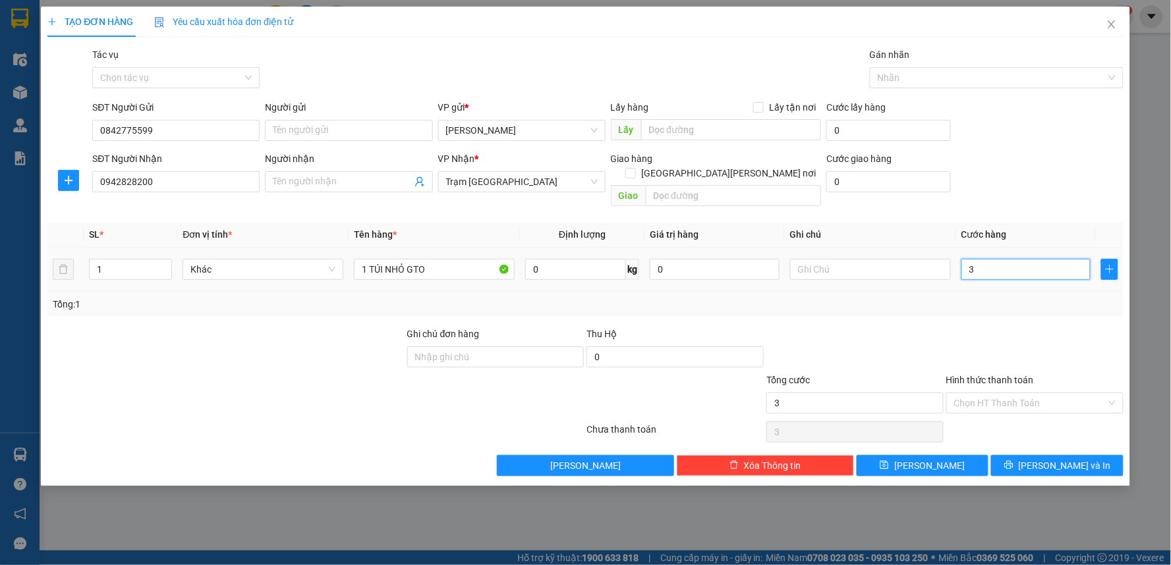
type input "30"
type input "30.000"
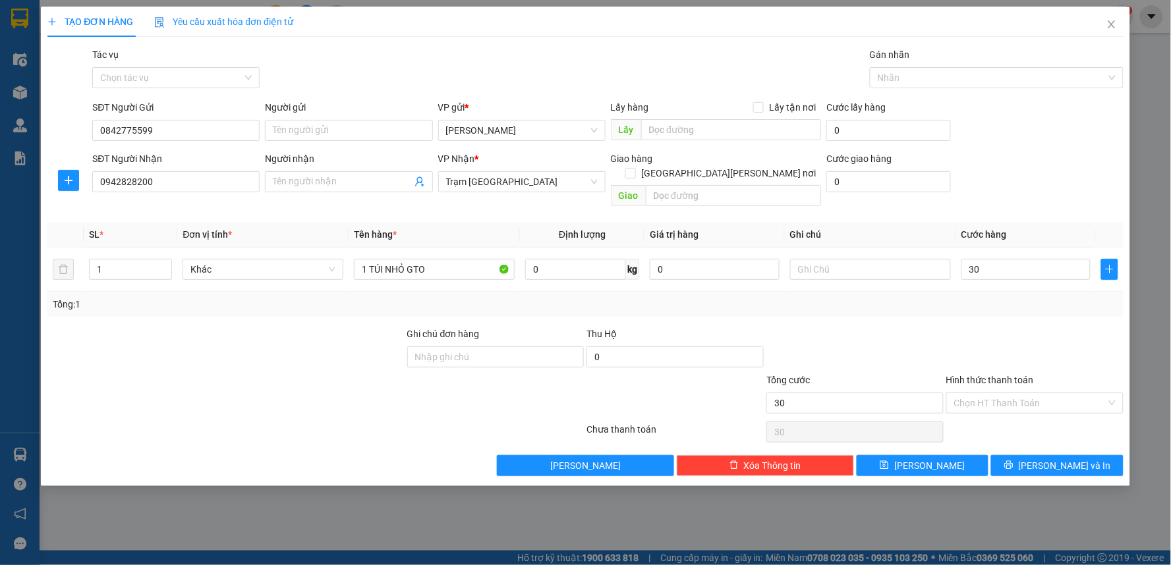
type input "30.000"
click at [942, 304] on div "Transit Pickup Surcharge Ids Transit Deliver Surcharge Ids Transit Deliver Surc…" at bounding box center [585, 261] width 1076 height 429
click at [836, 259] on input "text" at bounding box center [870, 269] width 161 height 21
type input "L"
type input "D"
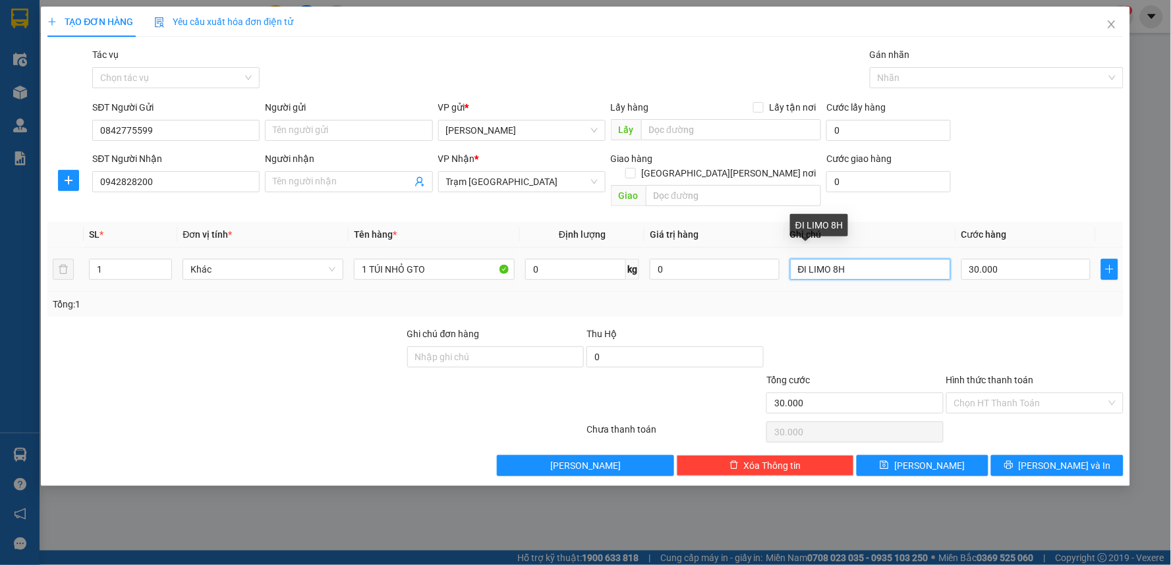
click at [795, 259] on input "ĐI LIMO 8H" at bounding box center [870, 269] width 161 height 21
type input "CK ĐI LIMO 8H"
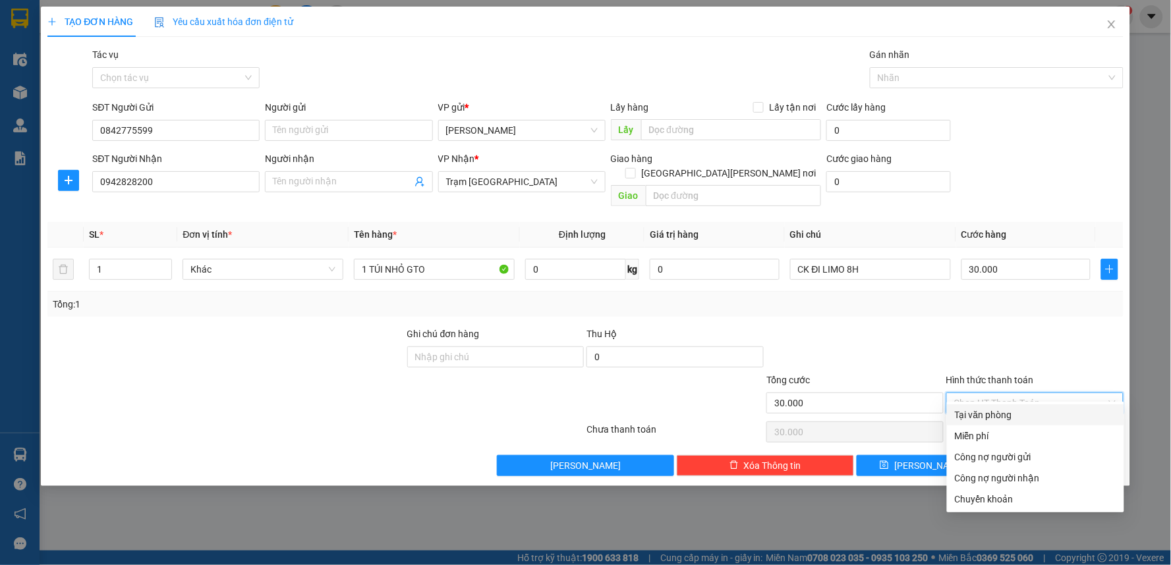
click at [1007, 393] on input "Hình thức thanh toán" at bounding box center [1030, 403] width 152 height 20
click at [990, 497] on div "Chuyển khoản" at bounding box center [1035, 499] width 161 height 14
type input "0"
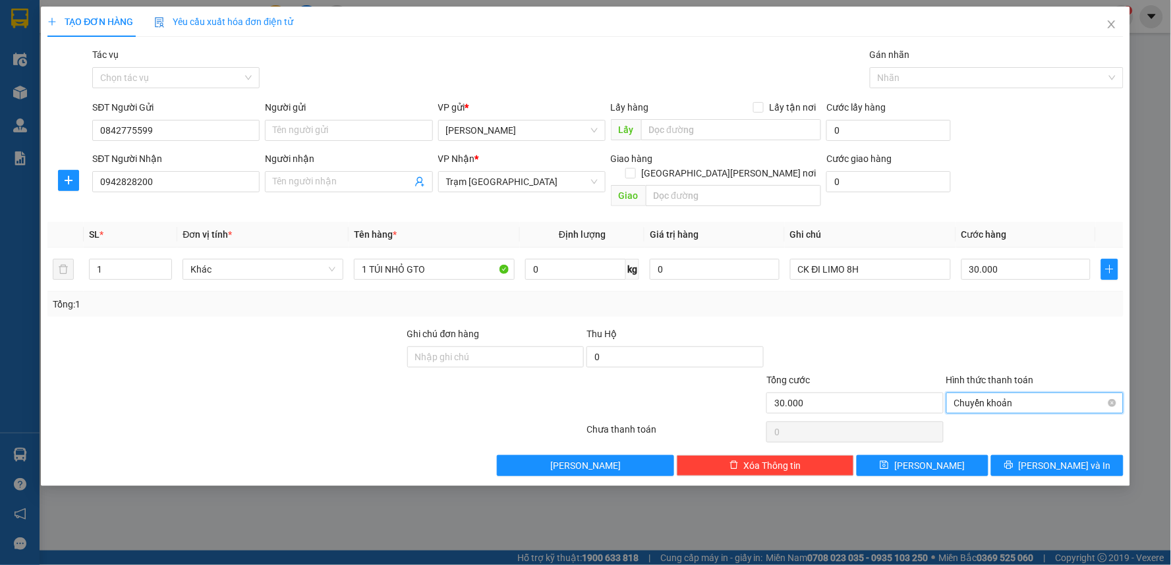
click at [967, 393] on span "Chuyển khoản" at bounding box center [1034, 403] width 161 height 20
click at [941, 346] on div at bounding box center [855, 350] width 180 height 46
click at [1064, 459] on span "Lưu và In" at bounding box center [1065, 466] width 92 height 14
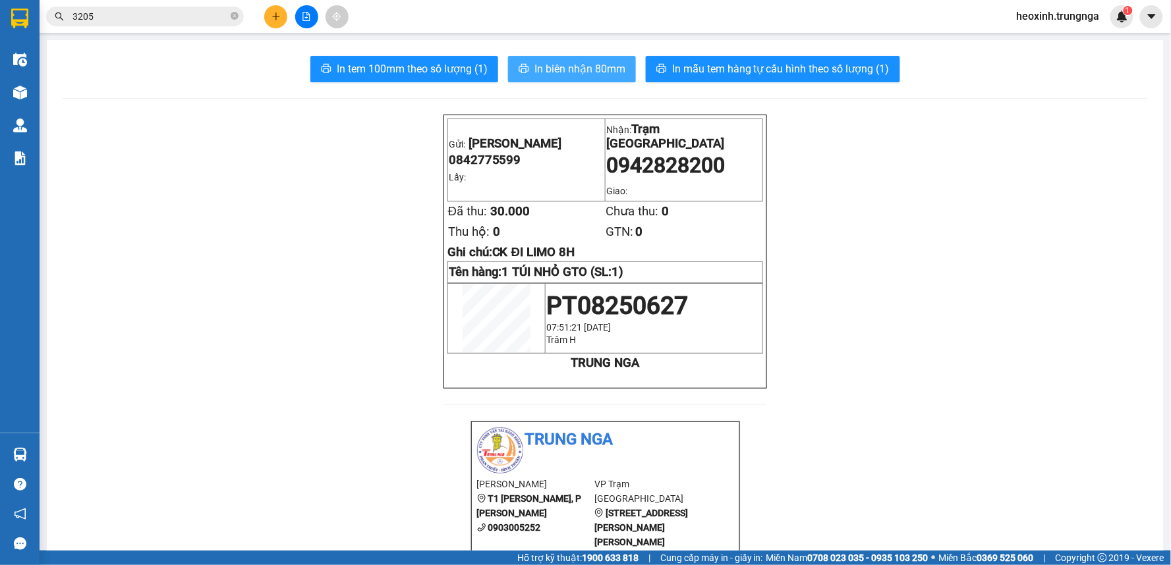
click at [595, 77] on button "In biên nhận 80mm" at bounding box center [572, 69] width 128 height 26
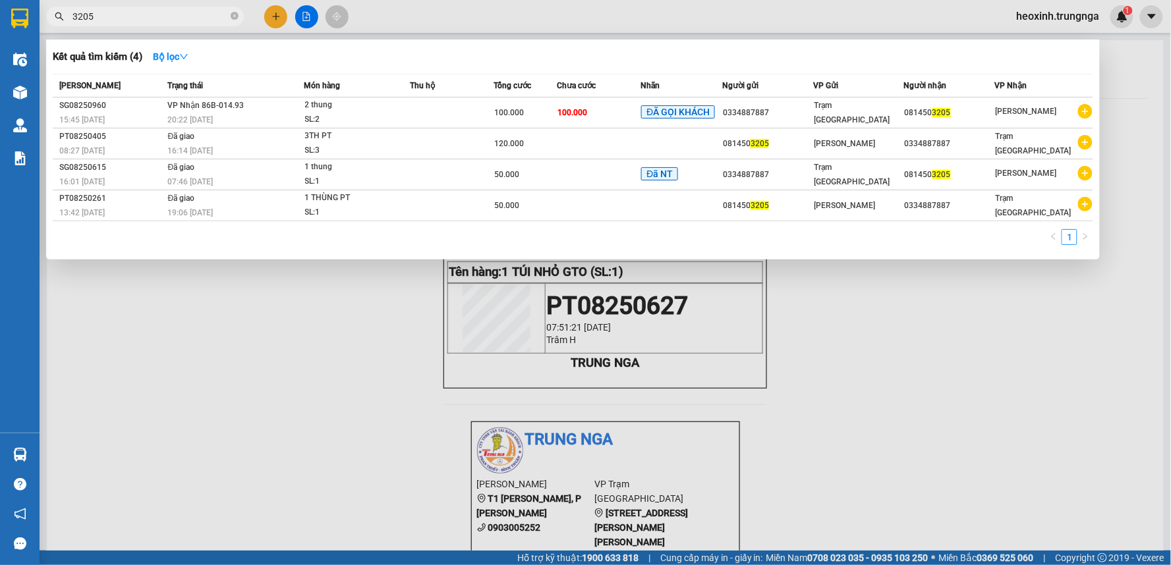
click at [183, 14] on input "3205" at bounding box center [150, 16] width 156 height 14
type input "3"
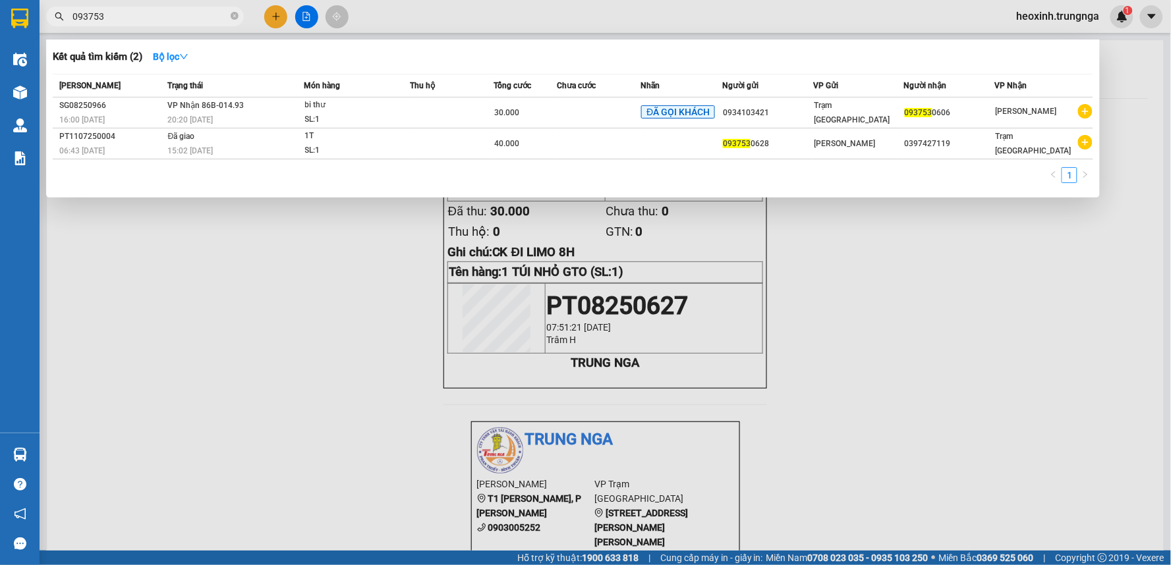
type input "093753"
